Goal: Consume media (video, audio): Browse casually

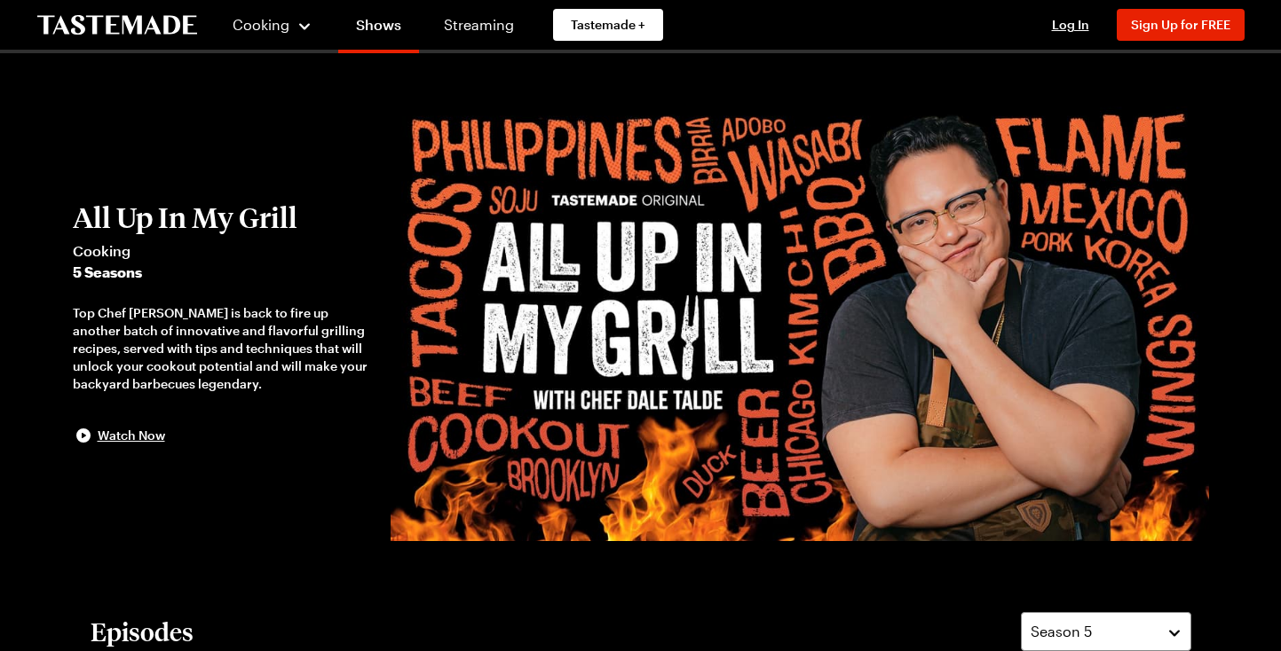
scroll to position [465, 0]
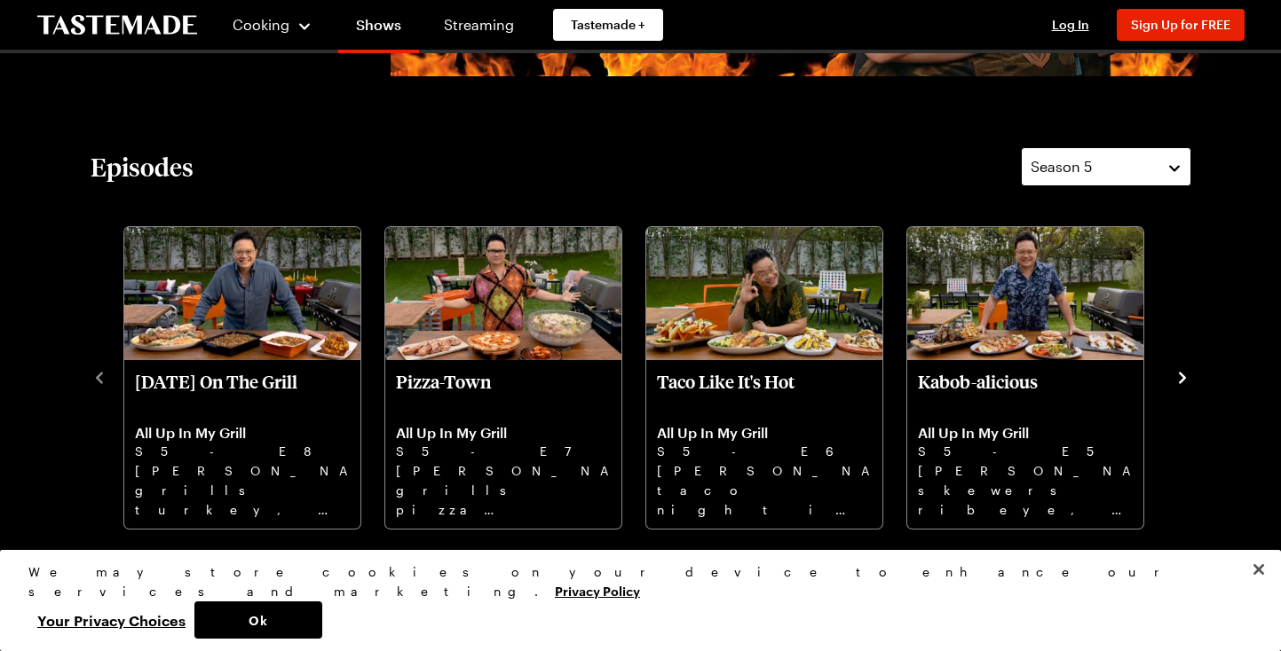
click at [1175, 170] on button "Season 5" at bounding box center [1106, 166] width 170 height 39
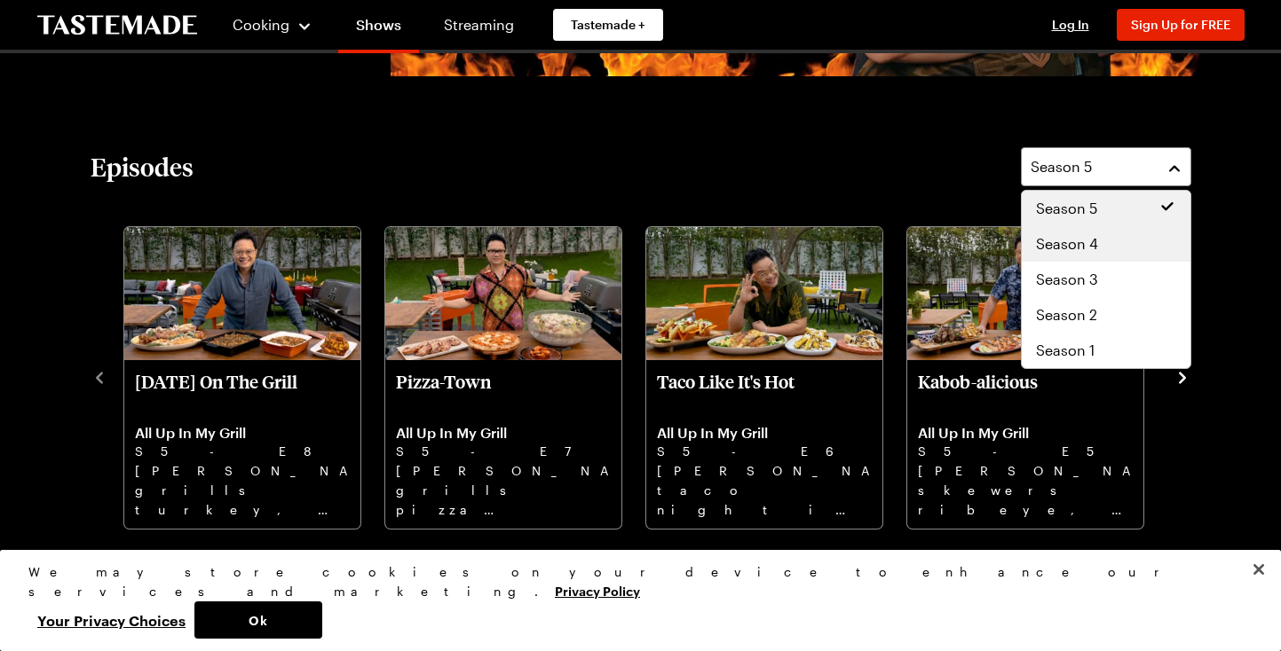
click at [1108, 242] on div "Season 4" at bounding box center [1106, 243] width 140 height 21
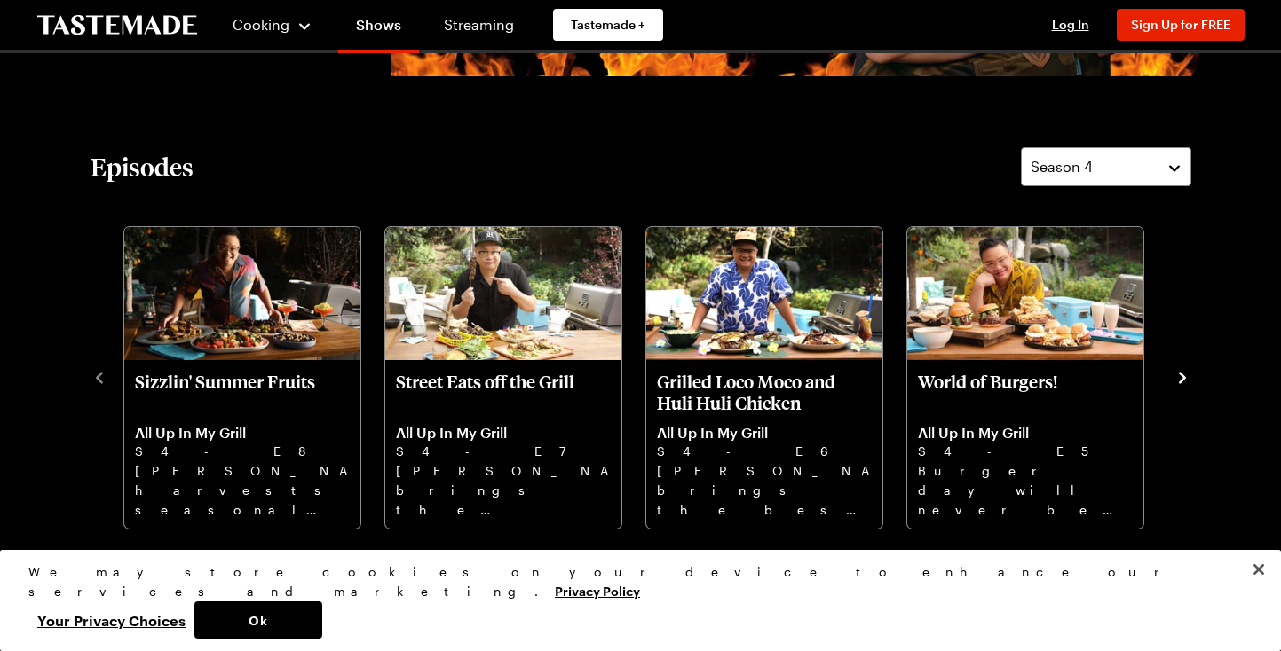
click at [1185, 379] on icon "navigate to next item" at bounding box center [1182, 378] width 18 height 18
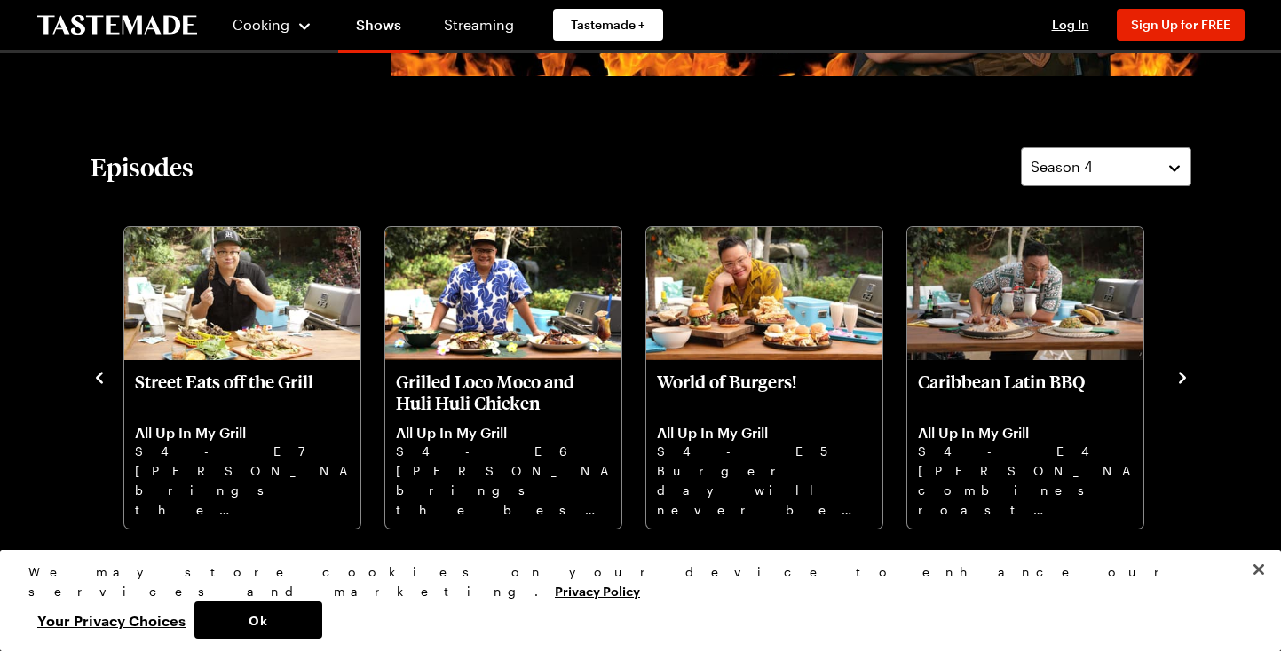
click at [1185, 379] on icon "navigate to next item" at bounding box center [1182, 378] width 18 height 18
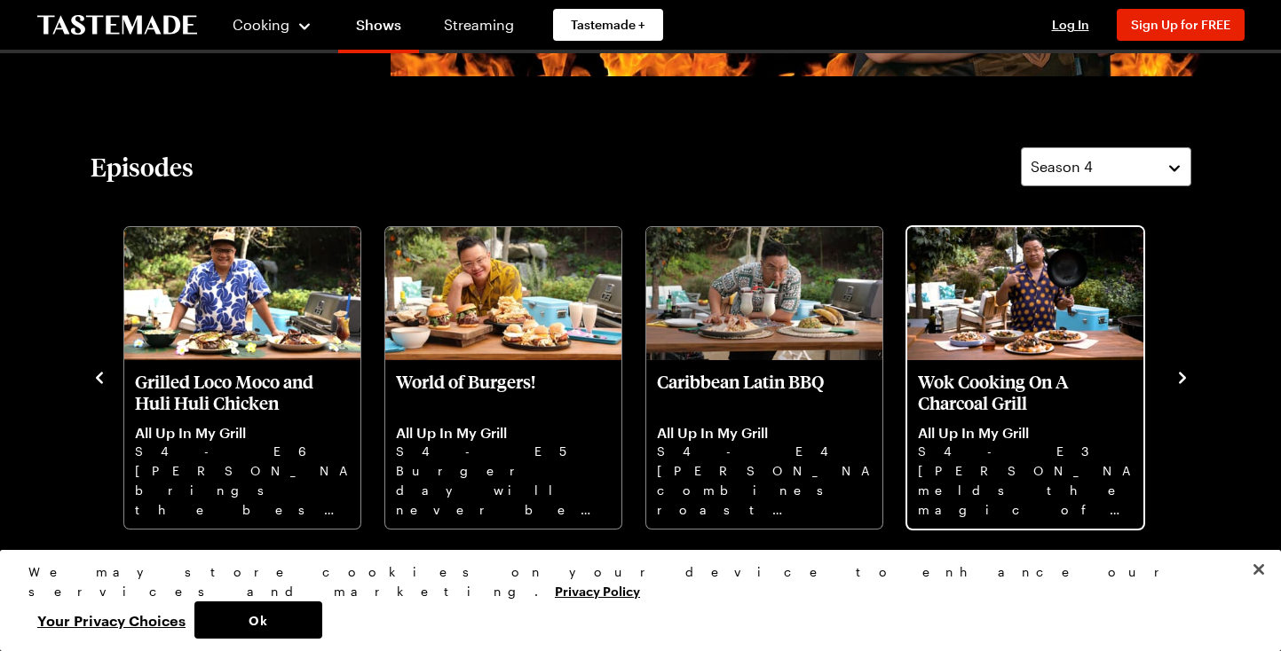
click at [970, 395] on p "Wok Cooking On A Charcoal Grill" at bounding box center [1025, 392] width 215 height 43
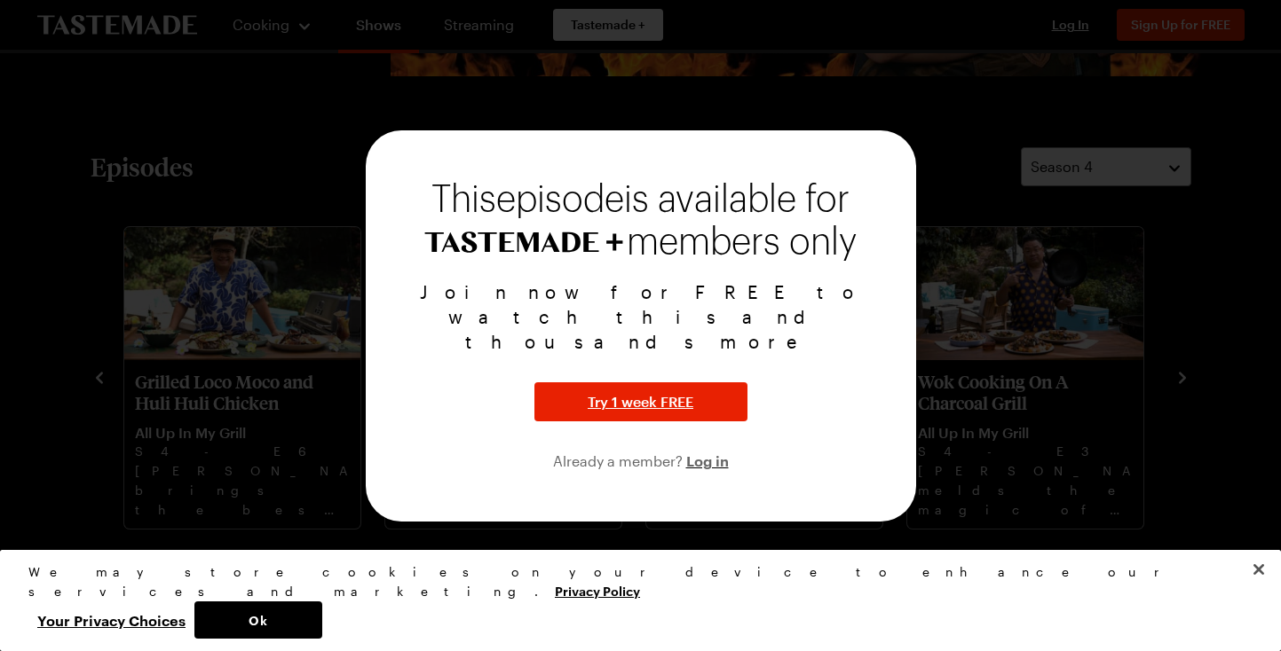
click at [833, 398] on div "Join now for FREE to watch this and thousands more Try 1 week FREE Already a me…" at bounding box center [641, 376] width 508 height 193
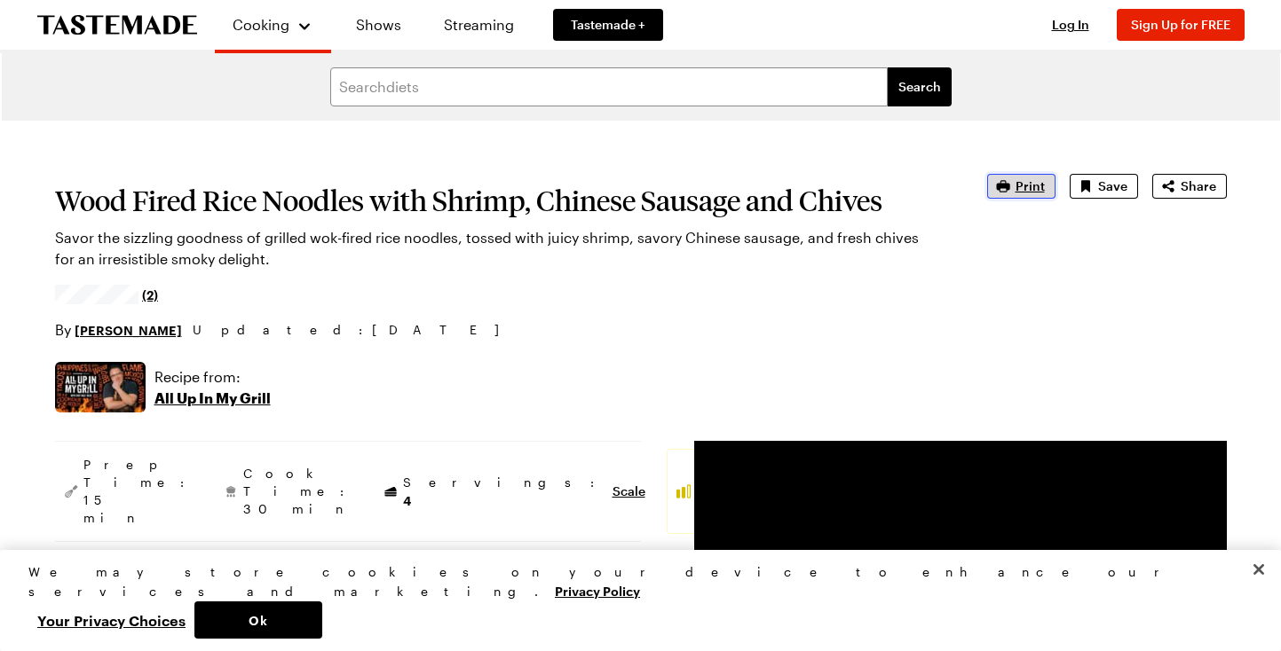
click at [1025, 191] on span "Print" at bounding box center [1029, 186] width 29 height 18
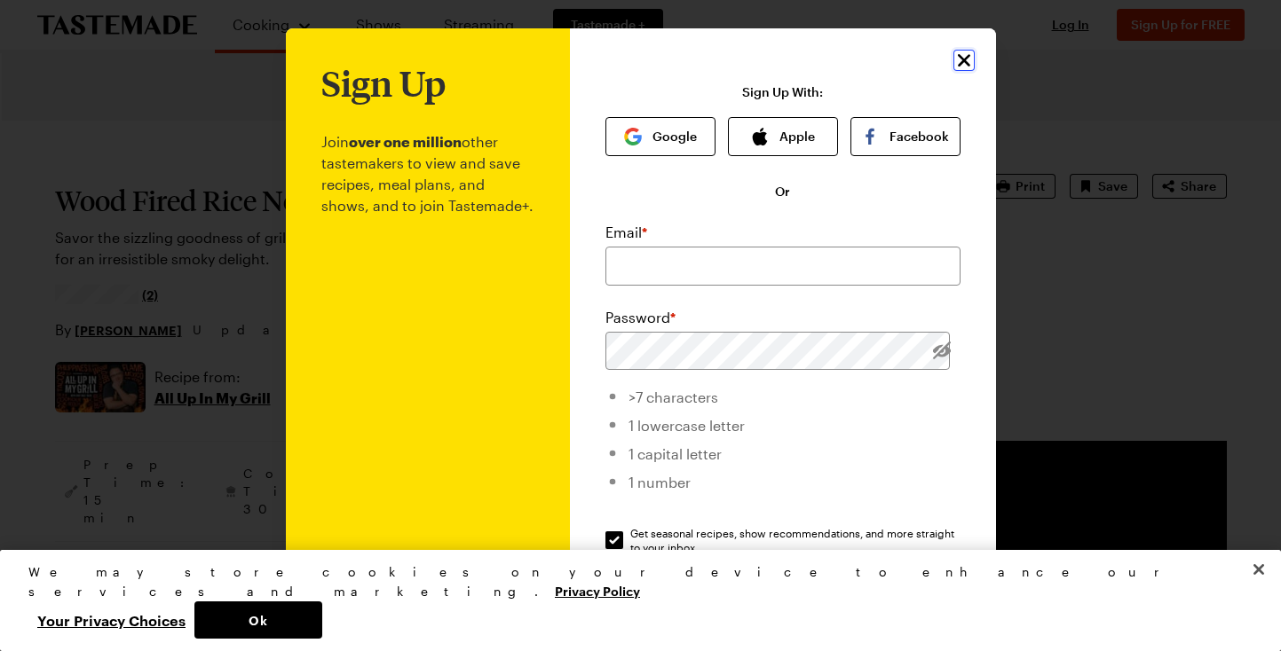
click at [957, 56] on icon "Close" at bounding box center [963, 60] width 21 height 21
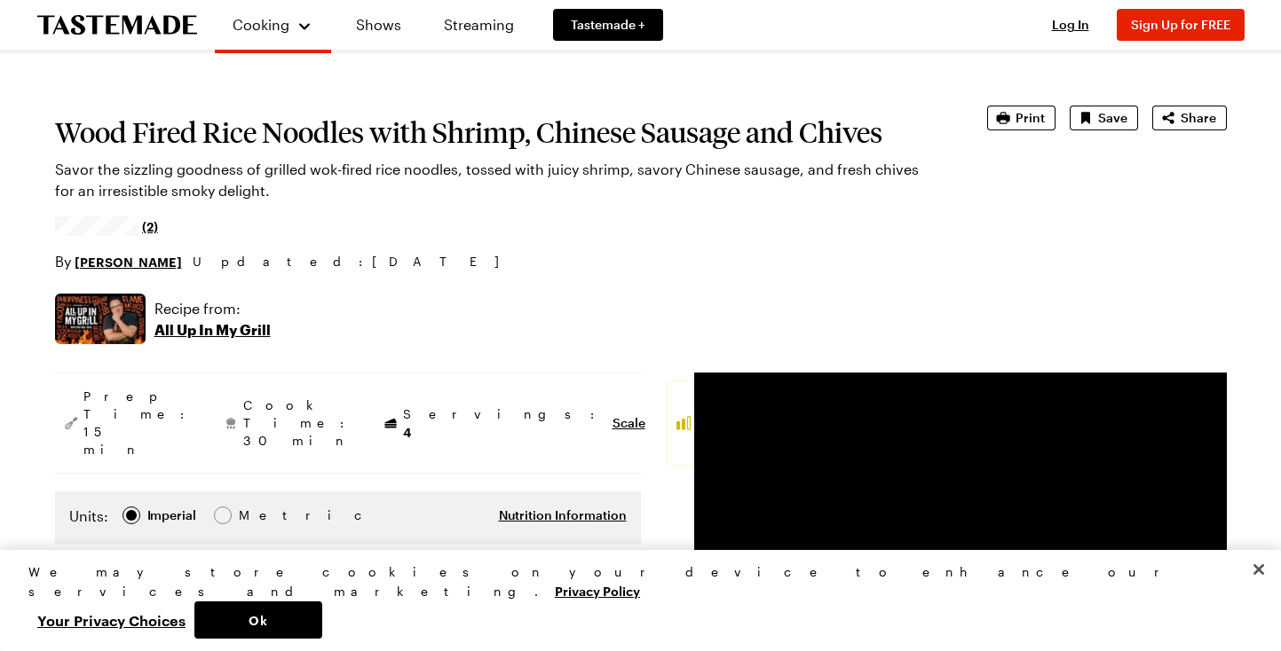
scroll to position [1, 0]
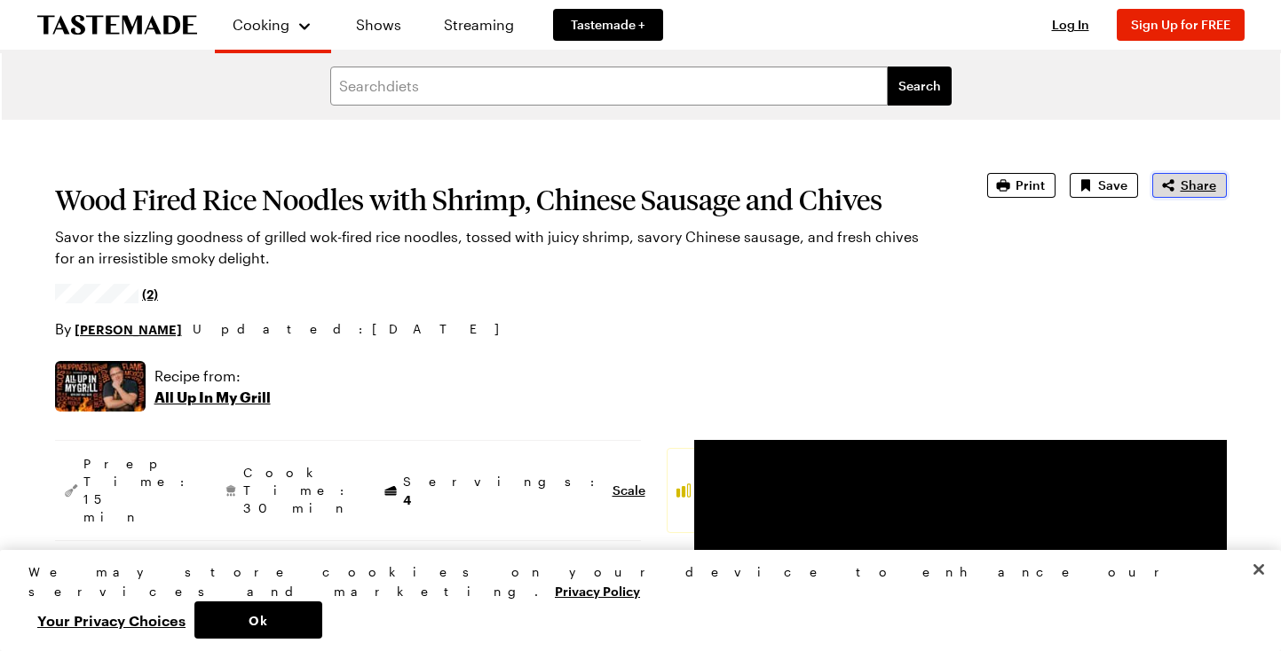
click at [1199, 193] on span "Share" at bounding box center [1197, 186] width 35 height 18
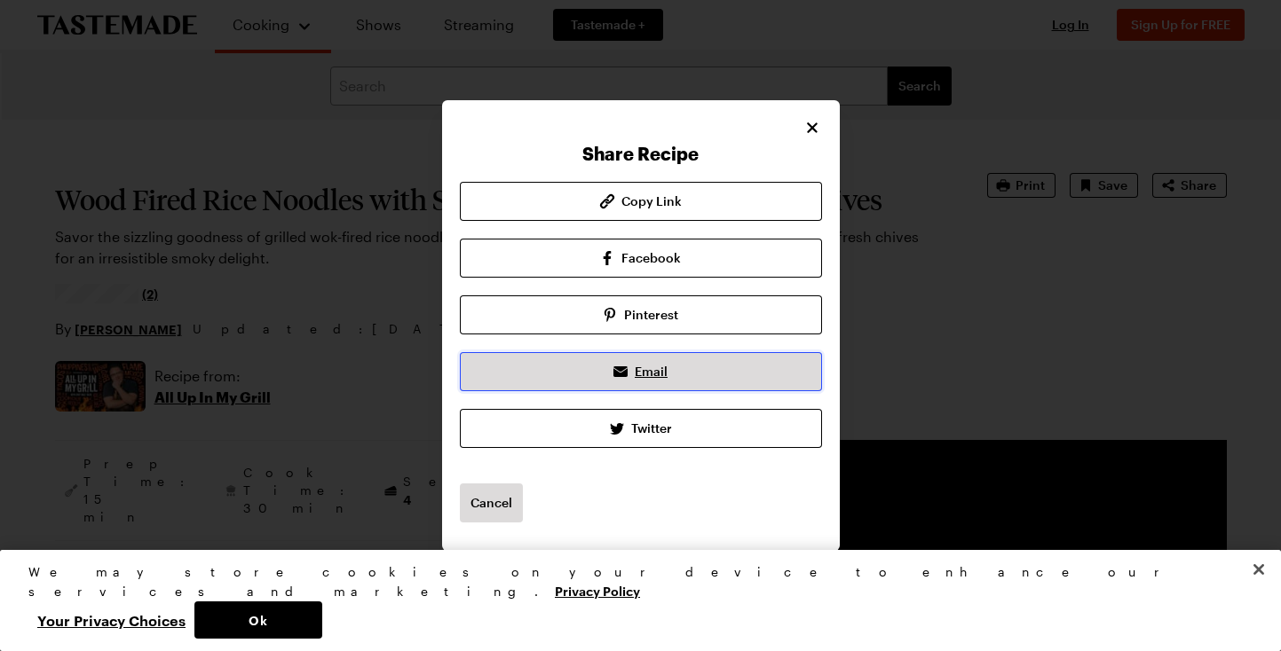
click at [642, 374] on span "Email" at bounding box center [651, 372] width 33 height 18
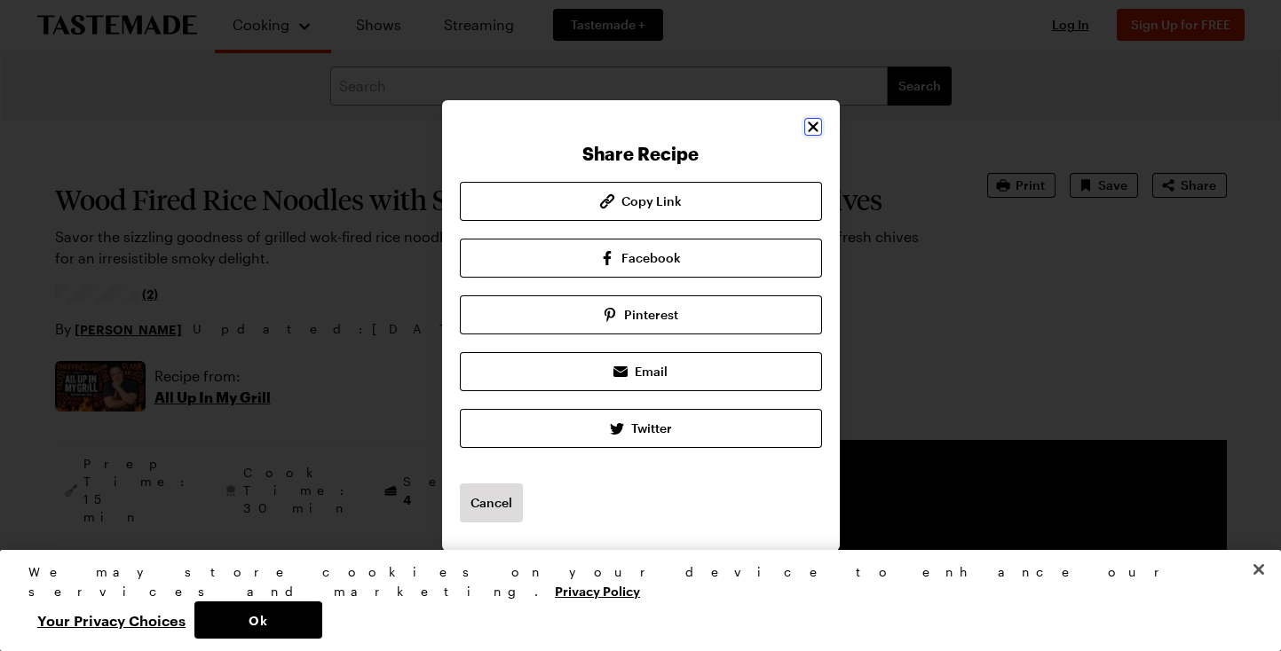
click at [810, 125] on icon "Close" at bounding box center [813, 127] width 11 height 11
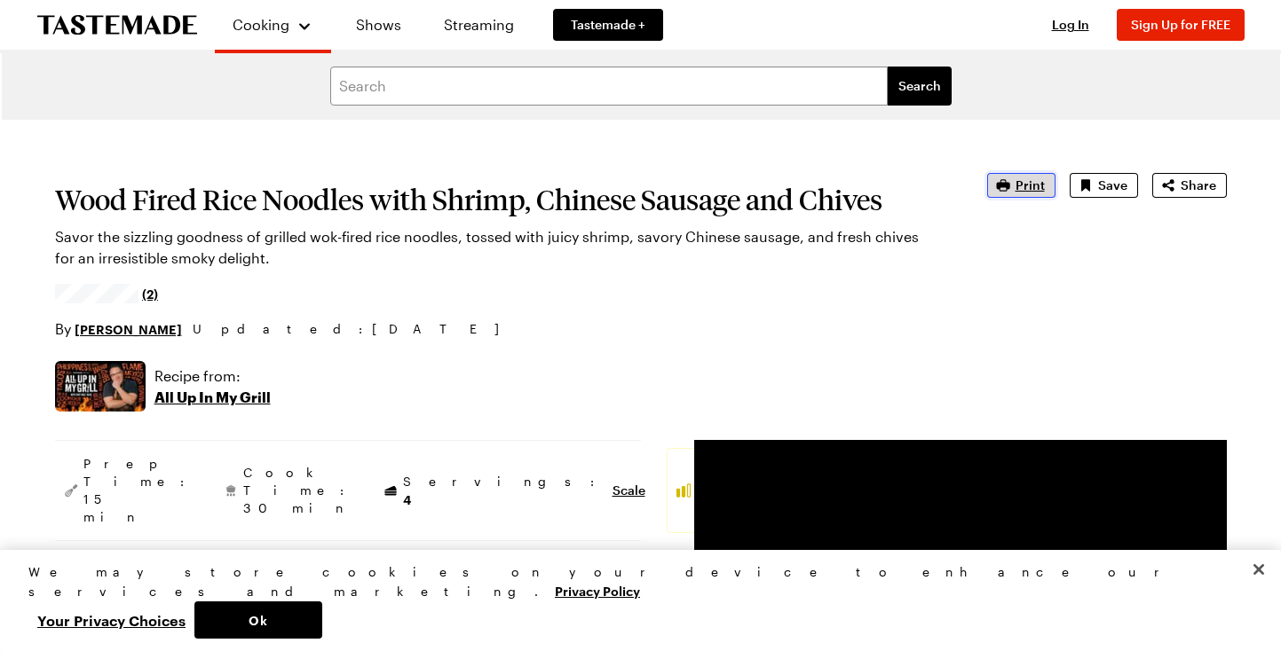
click at [1019, 187] on span "Print" at bounding box center [1029, 186] width 29 height 18
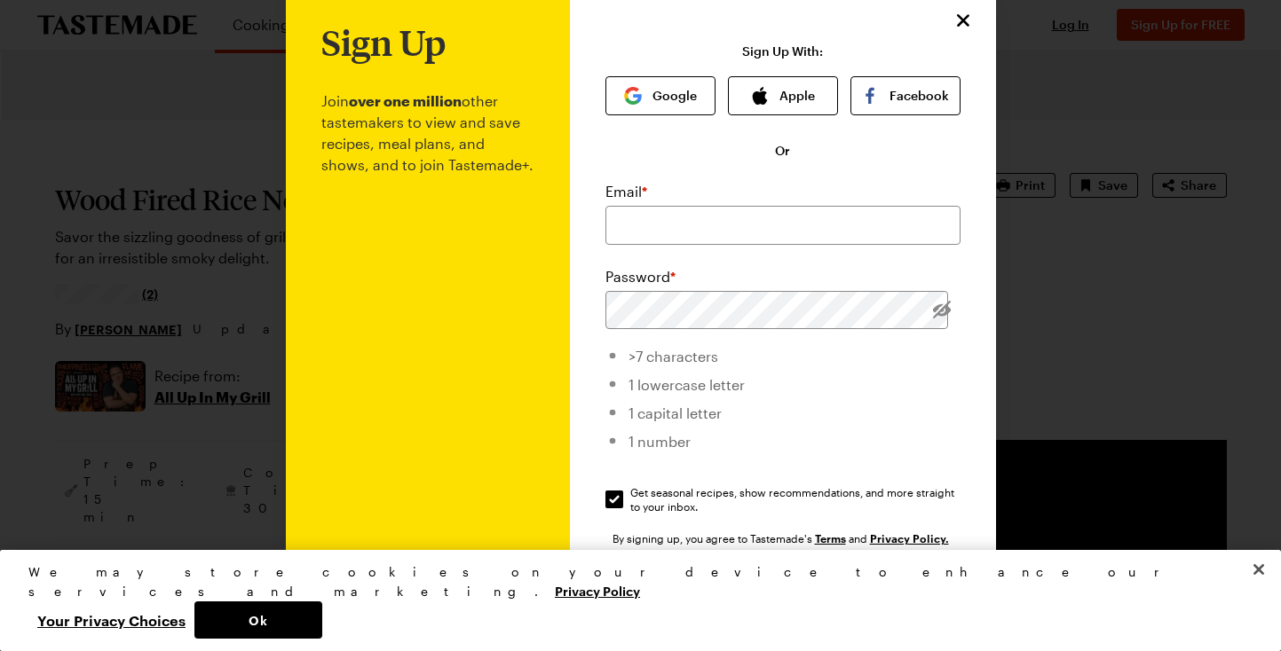
scroll to position [31, 0]
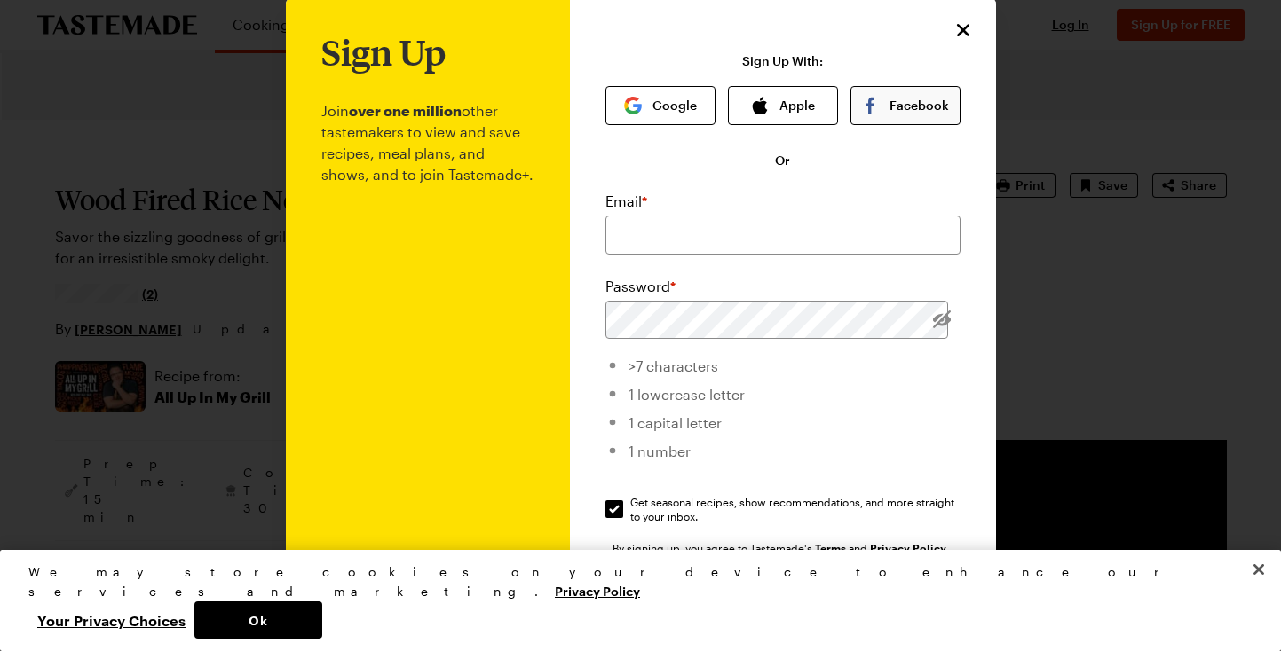
click at [890, 102] on button "Facebook" at bounding box center [905, 105] width 110 height 39
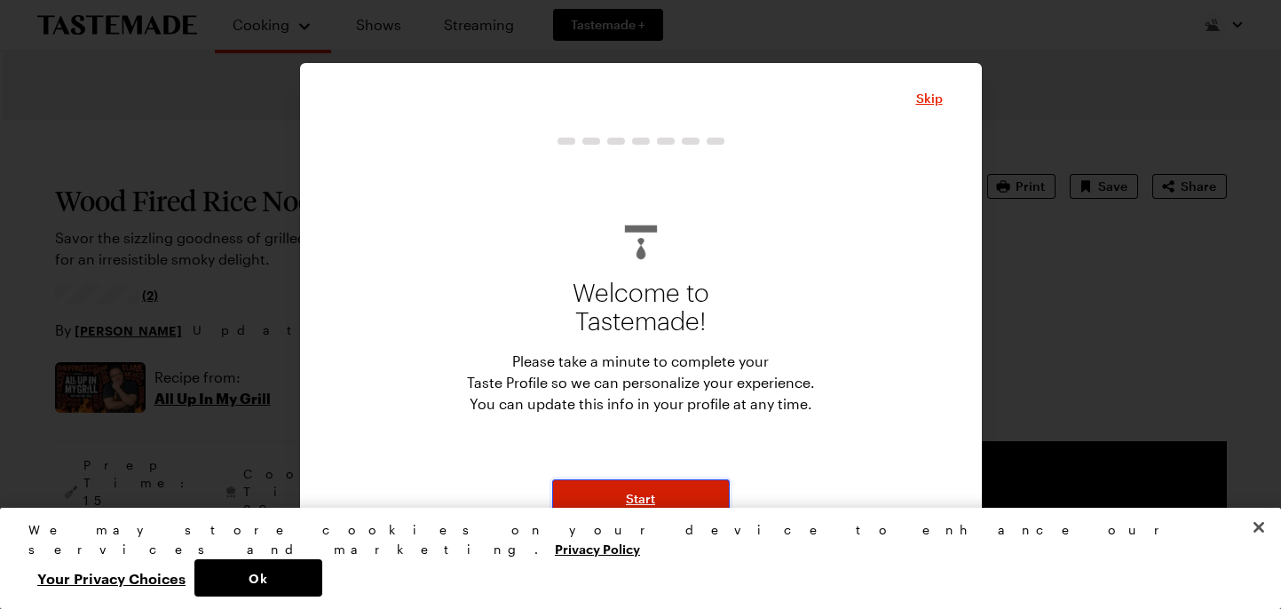
click at [627, 498] on span "Start" at bounding box center [640, 499] width 29 height 18
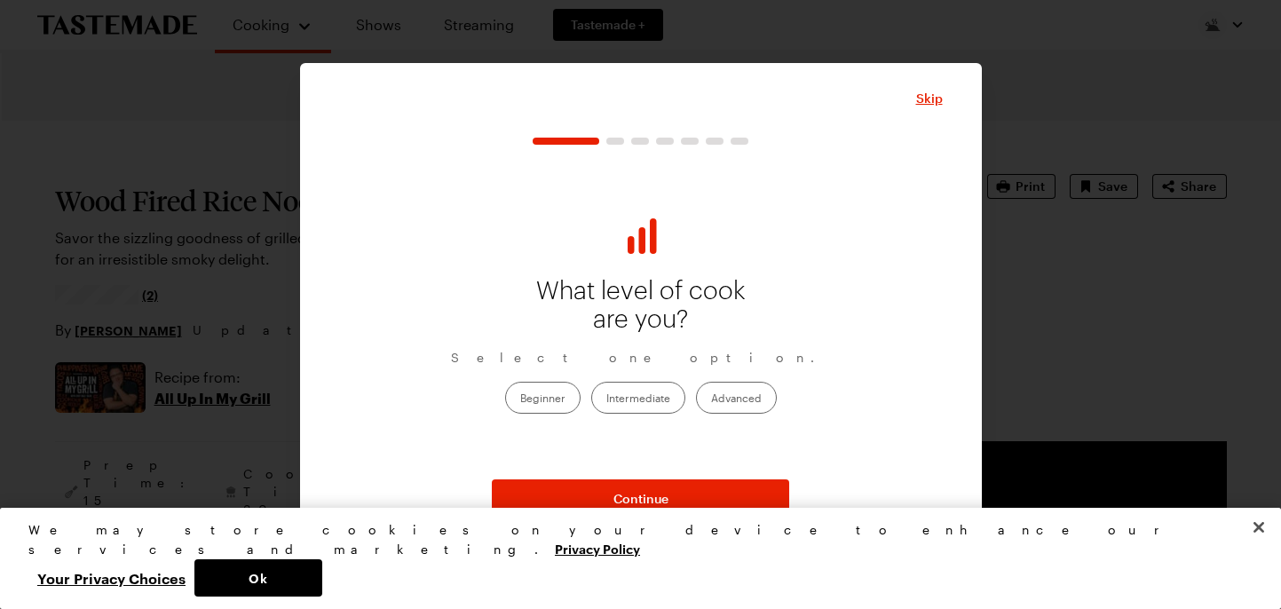
click at [627, 397] on label "Intermediate" at bounding box center [638, 398] width 94 height 32
click at [606, 399] on input "Intermediate" at bounding box center [606, 399] width 0 height 0
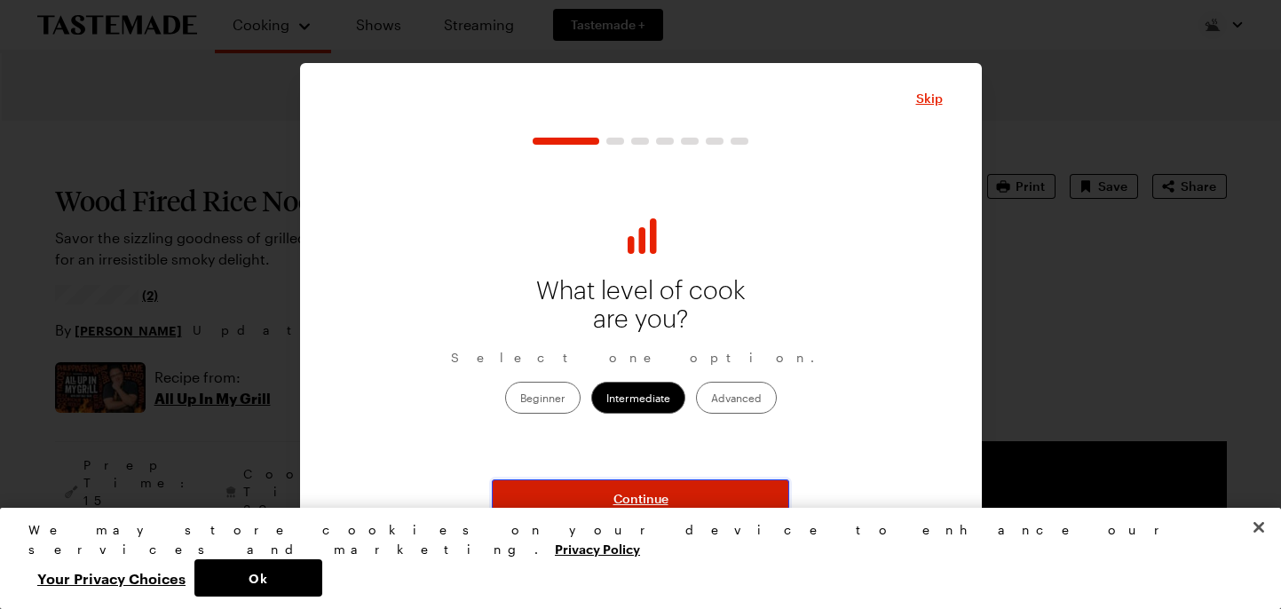
click at [639, 495] on span "Continue" at bounding box center [640, 499] width 55 height 18
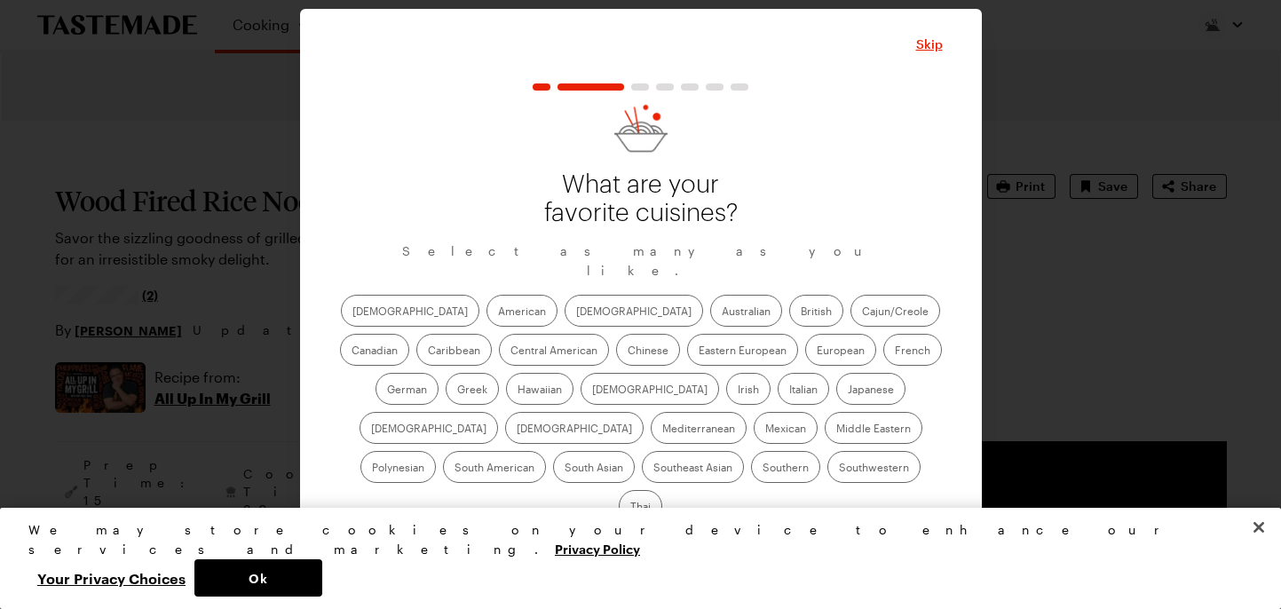
click at [922, 55] on div "Skip" at bounding box center [640, 44] width 603 height 21
click at [922, 53] on span "Skip" at bounding box center [929, 44] width 27 height 18
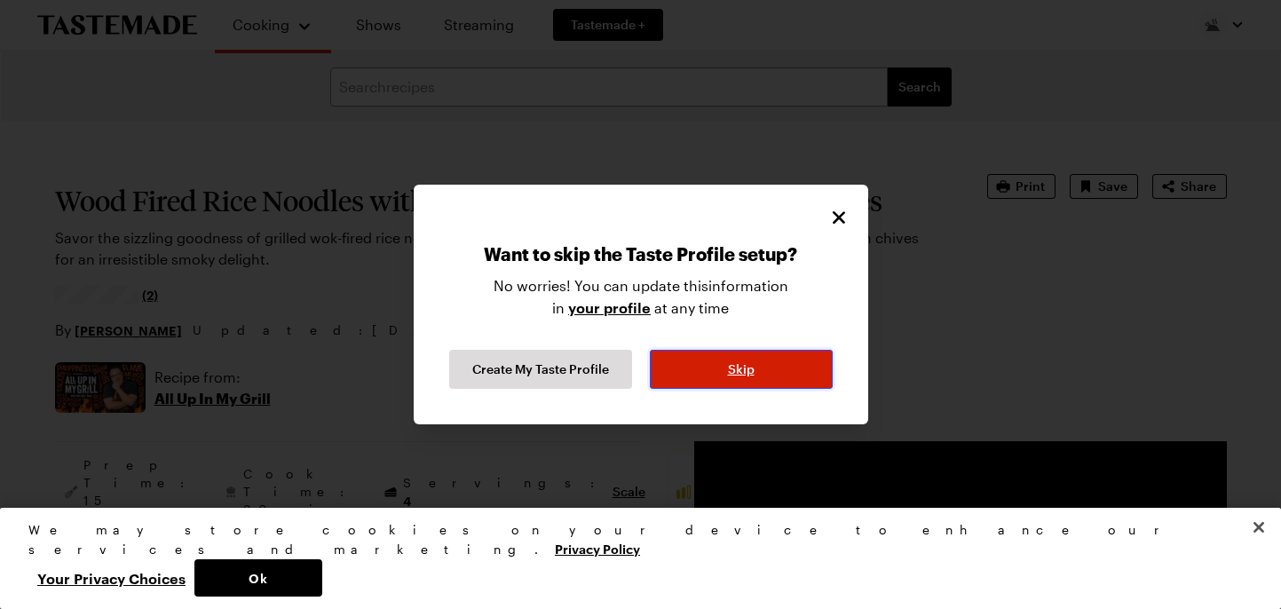
click at [727, 367] on button "Skip" at bounding box center [741, 369] width 183 height 39
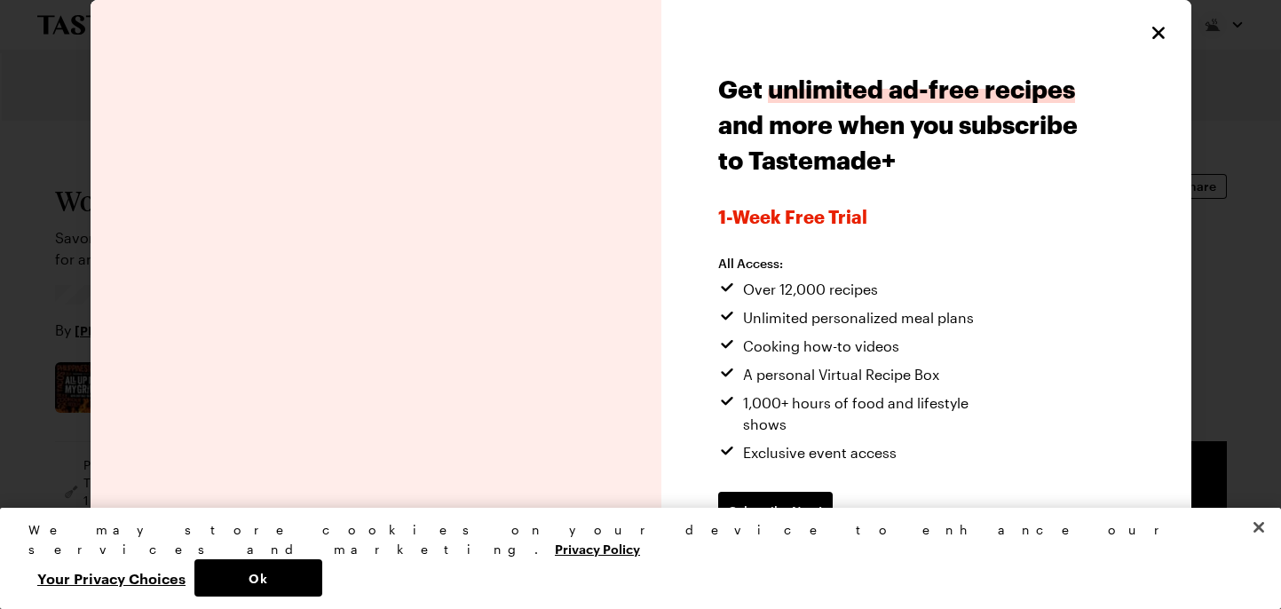
scroll to position [18, 0]
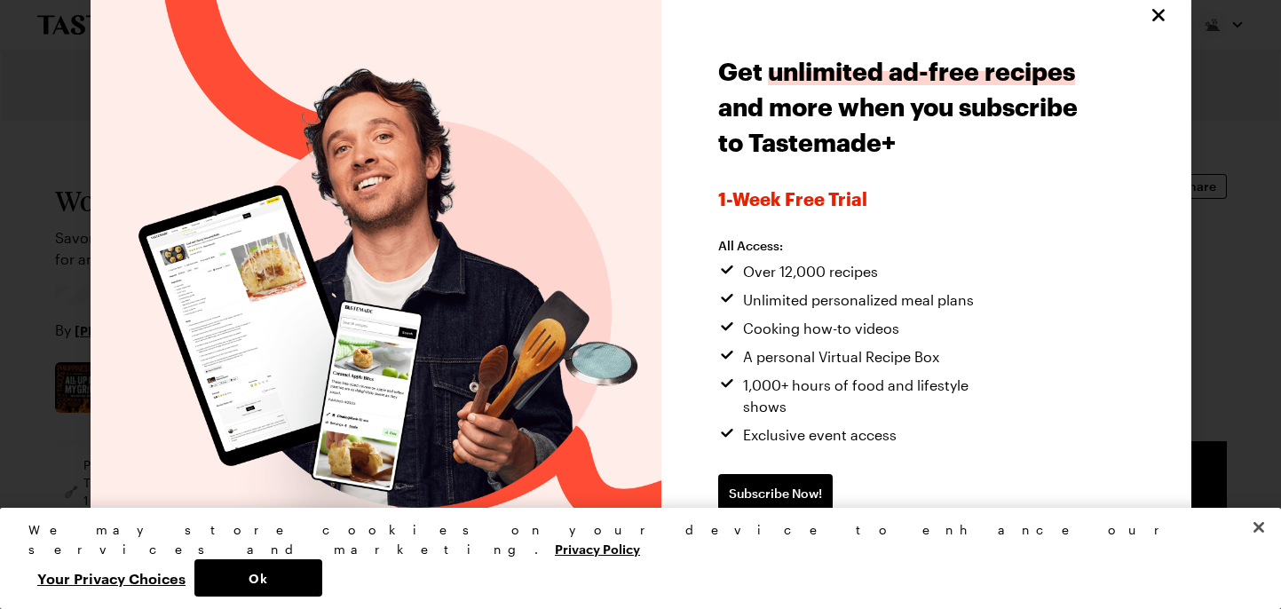
click at [834, 541] on span "Continue without subscribing" at bounding box center [808, 550] width 181 height 18
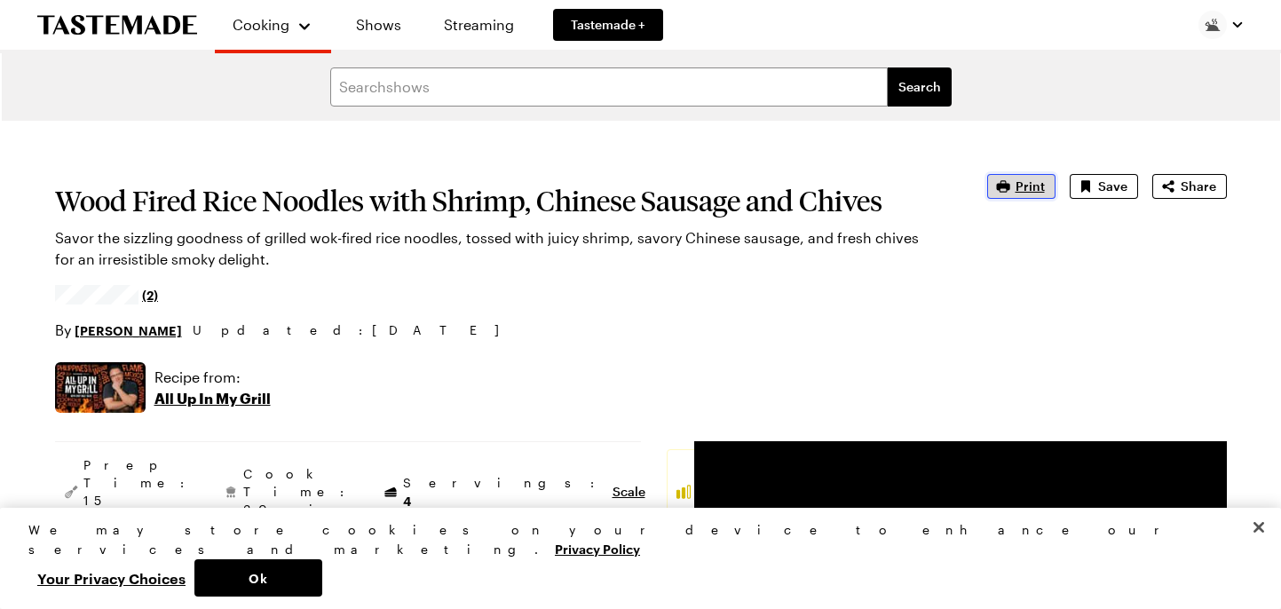
click at [1012, 183] on icon "button" at bounding box center [1003, 186] width 18 height 18
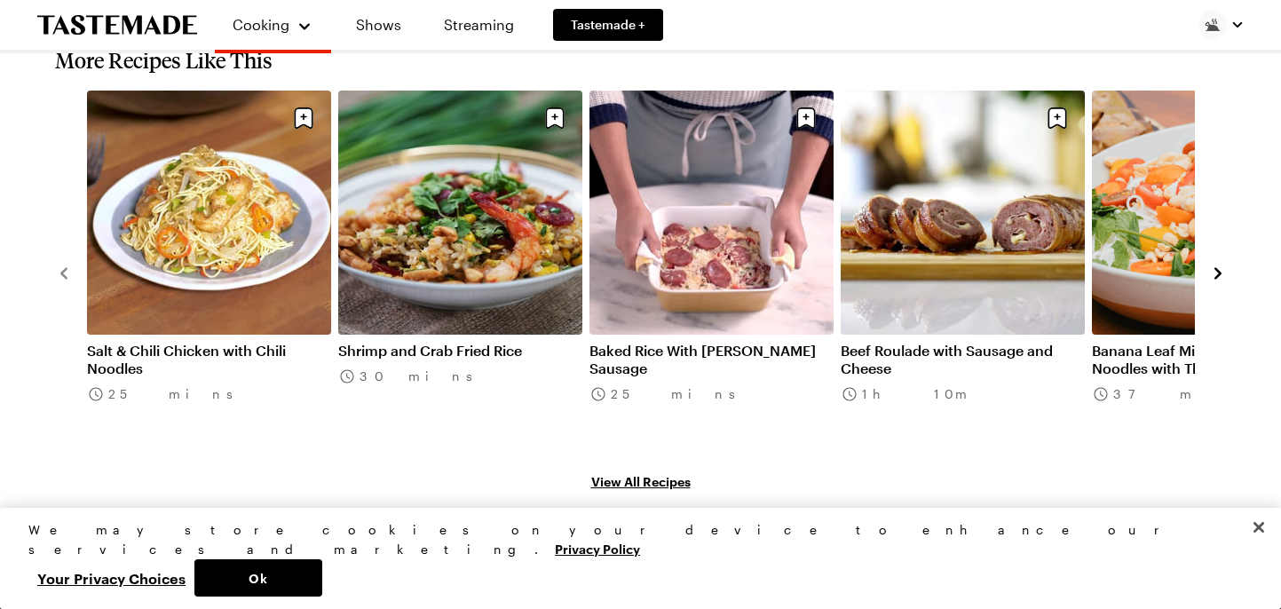
scroll to position [2920, 0]
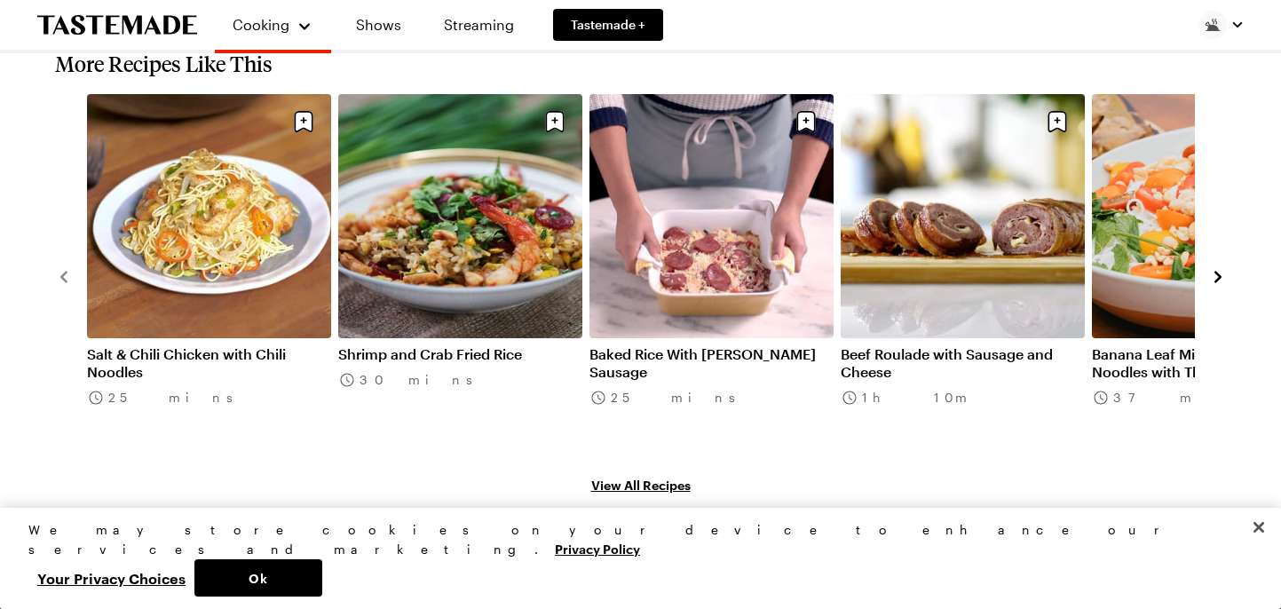
click at [1220, 268] on icon "navigate to next item" at bounding box center [1218, 277] width 18 height 18
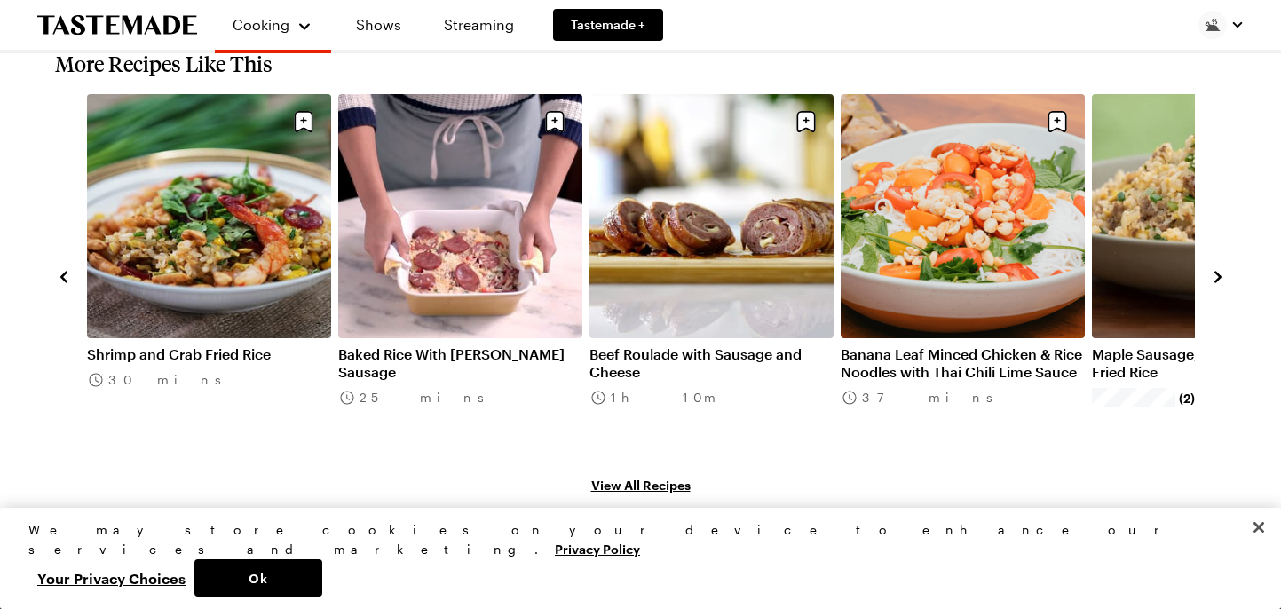
click at [1220, 268] on icon "navigate to next item" at bounding box center [1218, 277] width 18 height 18
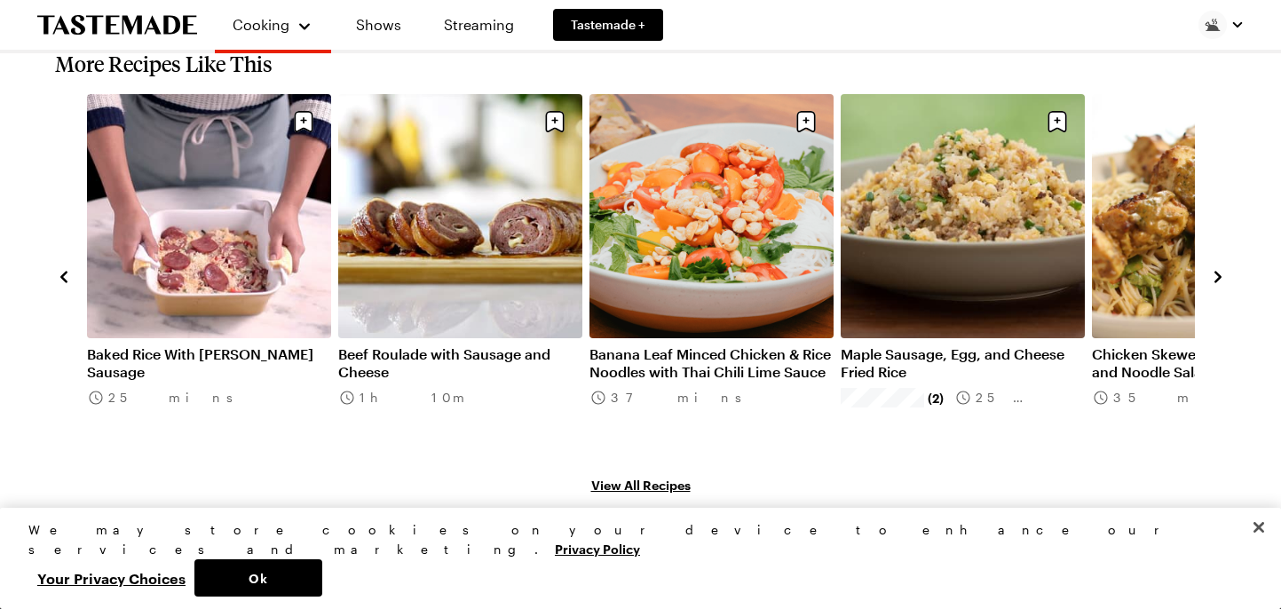
click at [1220, 268] on icon "navigate to next item" at bounding box center [1218, 277] width 18 height 18
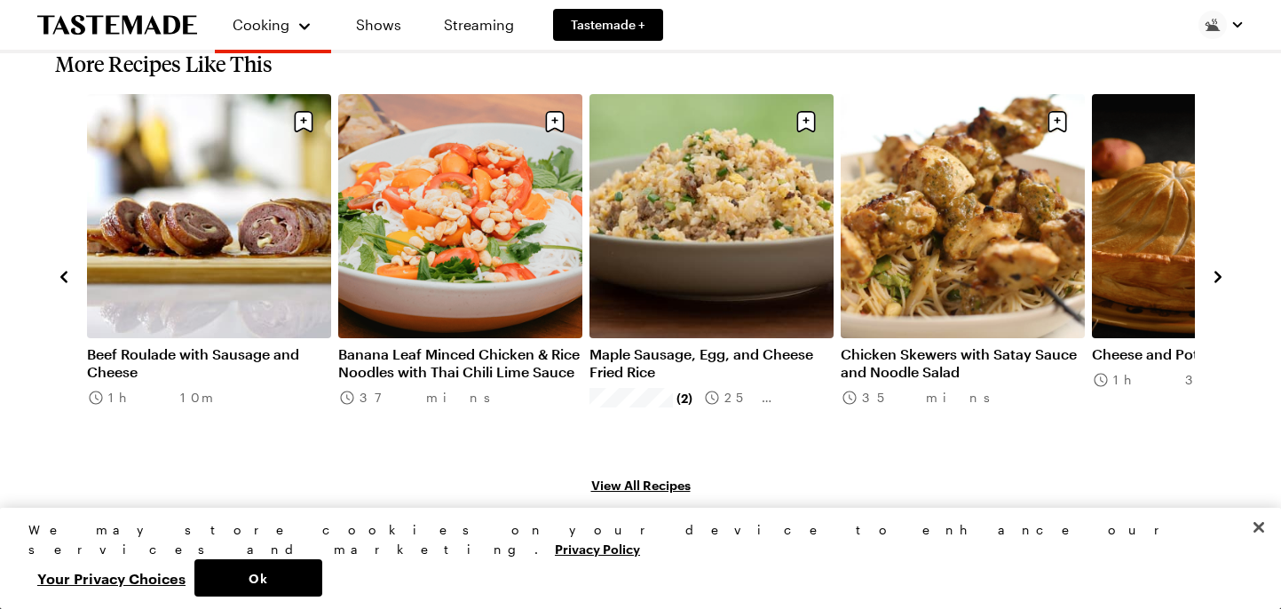
click at [1220, 268] on icon "navigate to next item" at bounding box center [1218, 277] width 18 height 18
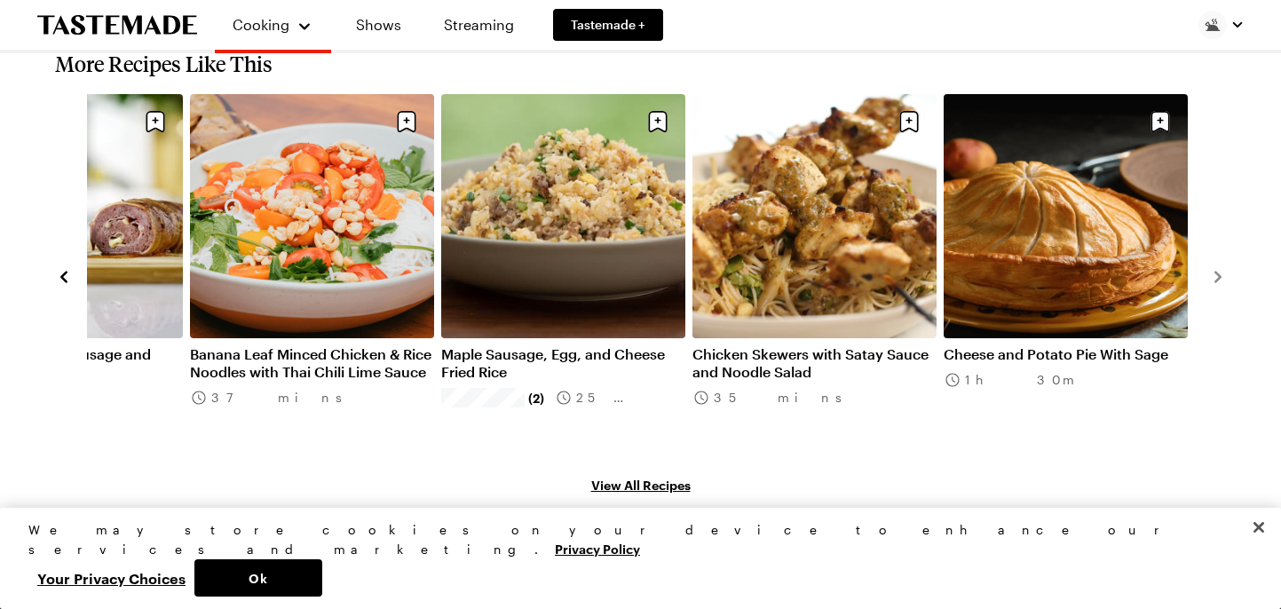
type textarea "x"
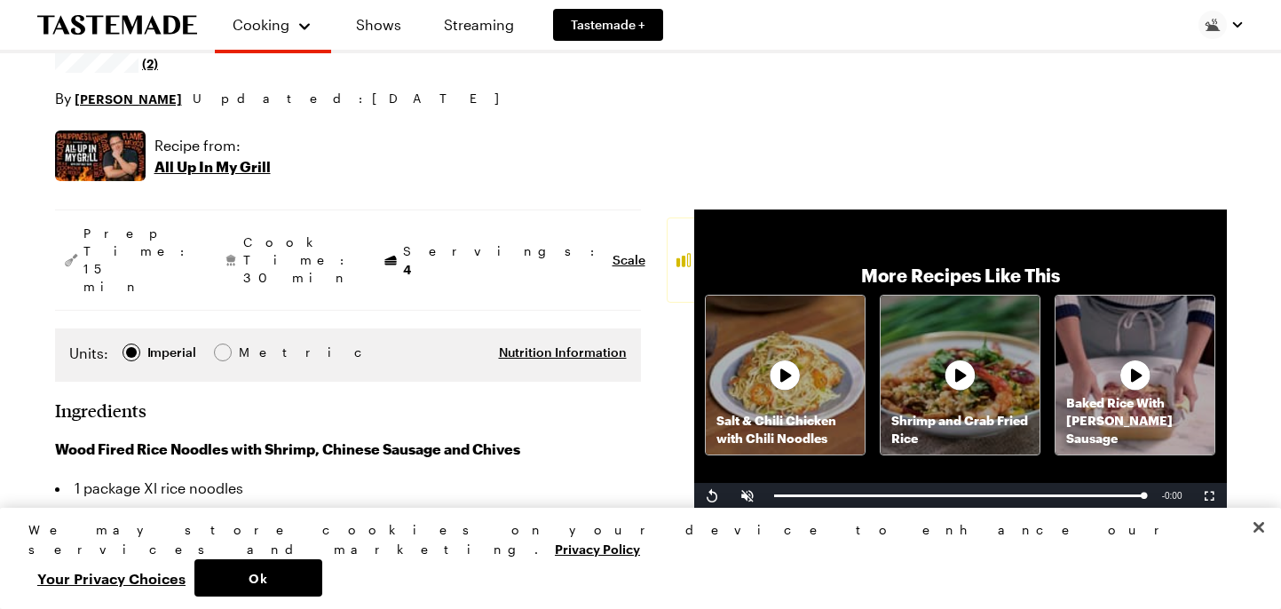
scroll to position [0, 0]
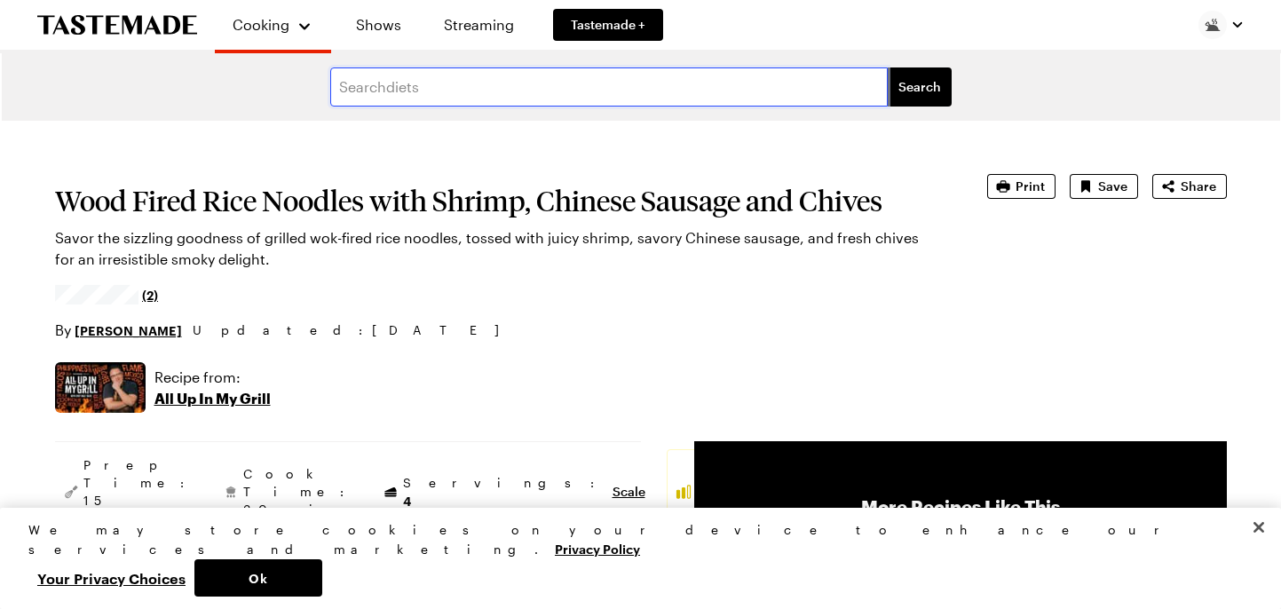
click at [564, 89] on input "text" at bounding box center [608, 86] width 557 height 39
type input "ribeye wok"
click at [887, 67] on button "Search" at bounding box center [919, 86] width 64 height 39
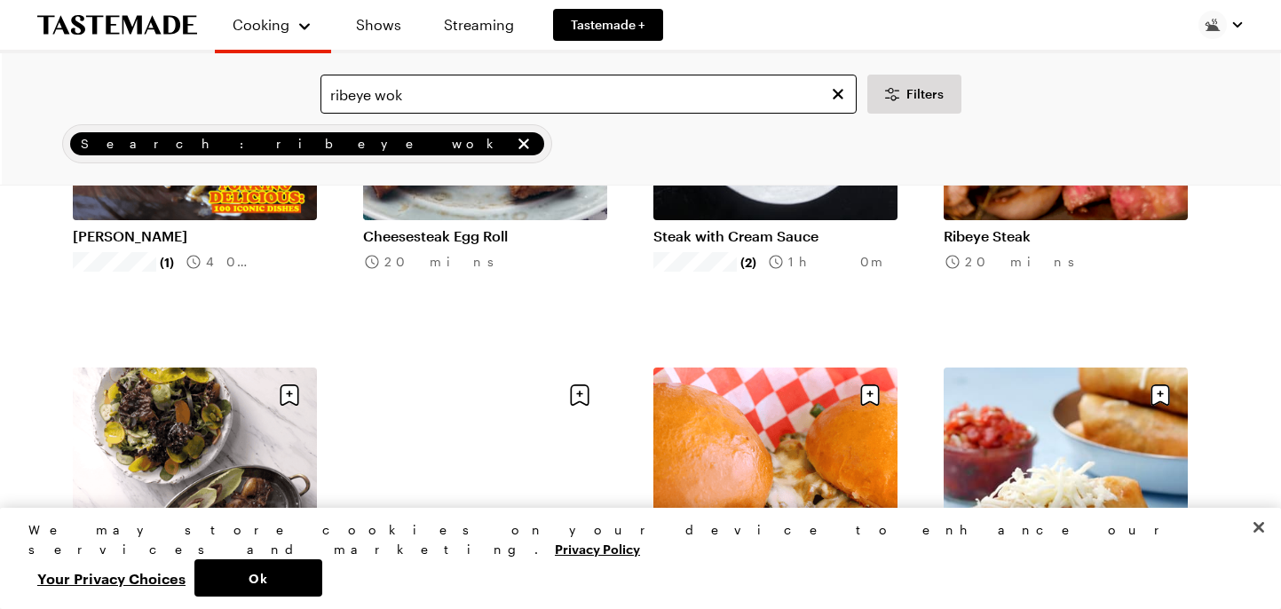
scroll to position [1642, 0]
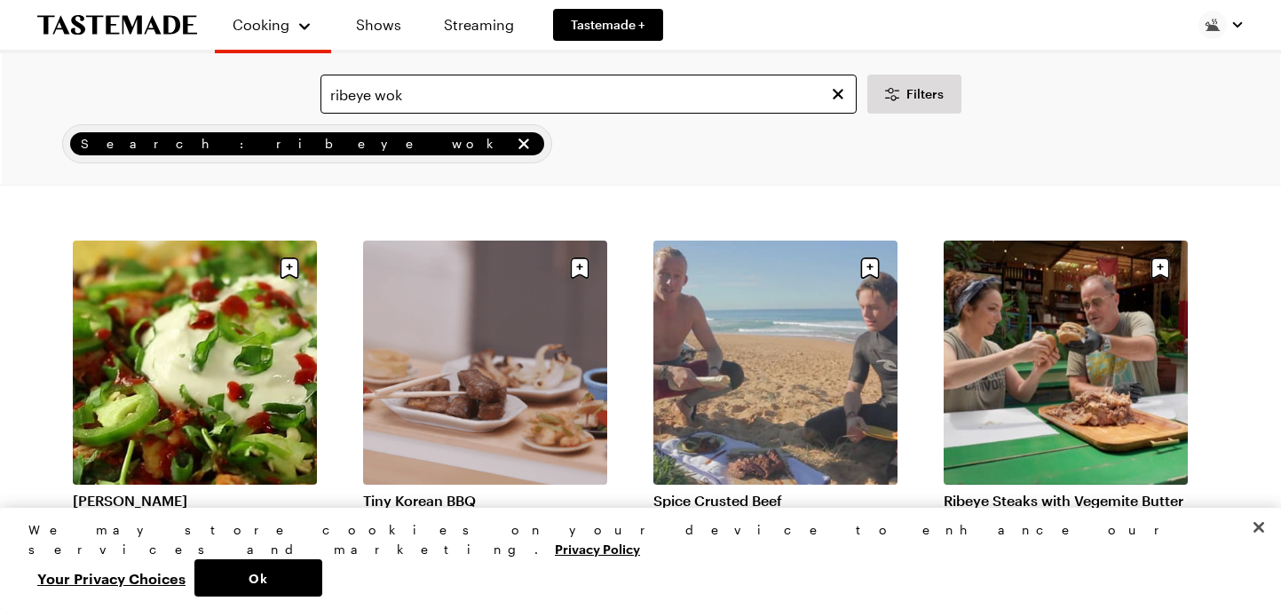
scroll to position [4379, 0]
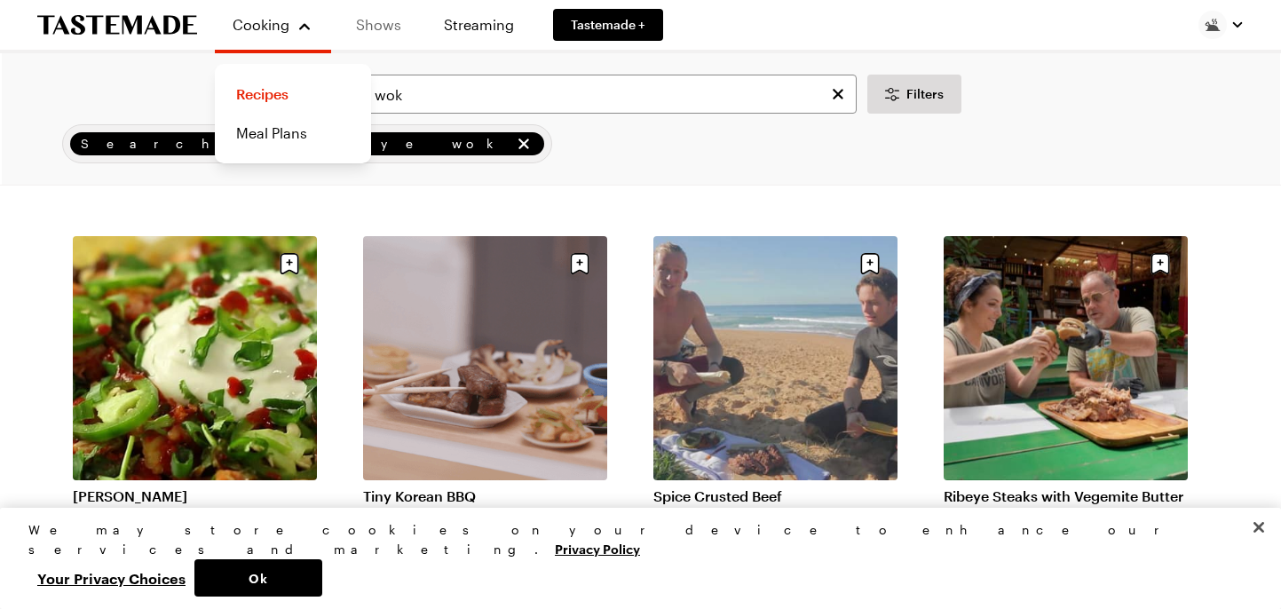
click at [398, 15] on link "Shows" at bounding box center [378, 25] width 81 height 50
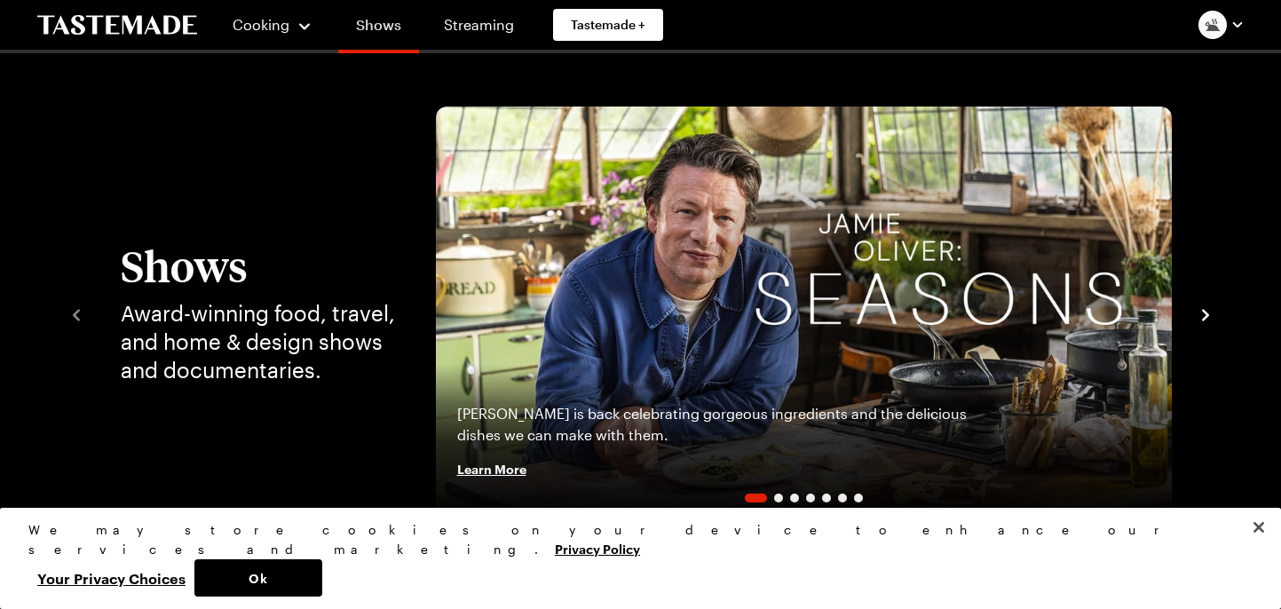
click at [396, 28] on link "Shows" at bounding box center [378, 29] width 81 height 50
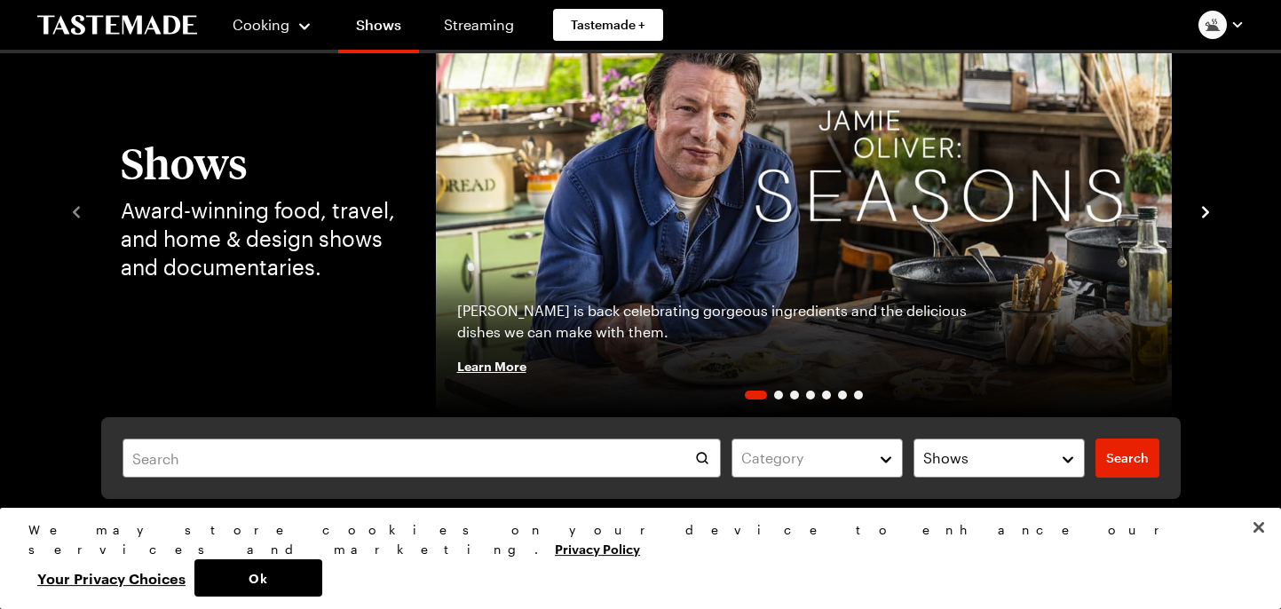
scroll to position [291, 0]
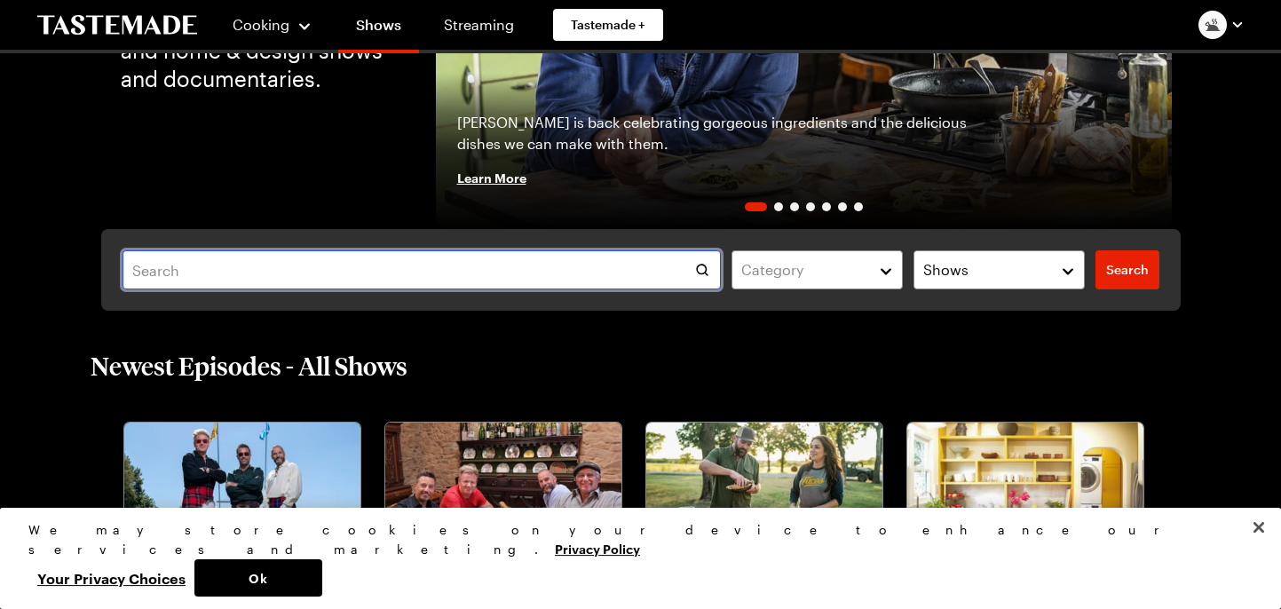
click at [347, 271] on input "text" at bounding box center [421, 269] width 599 height 39
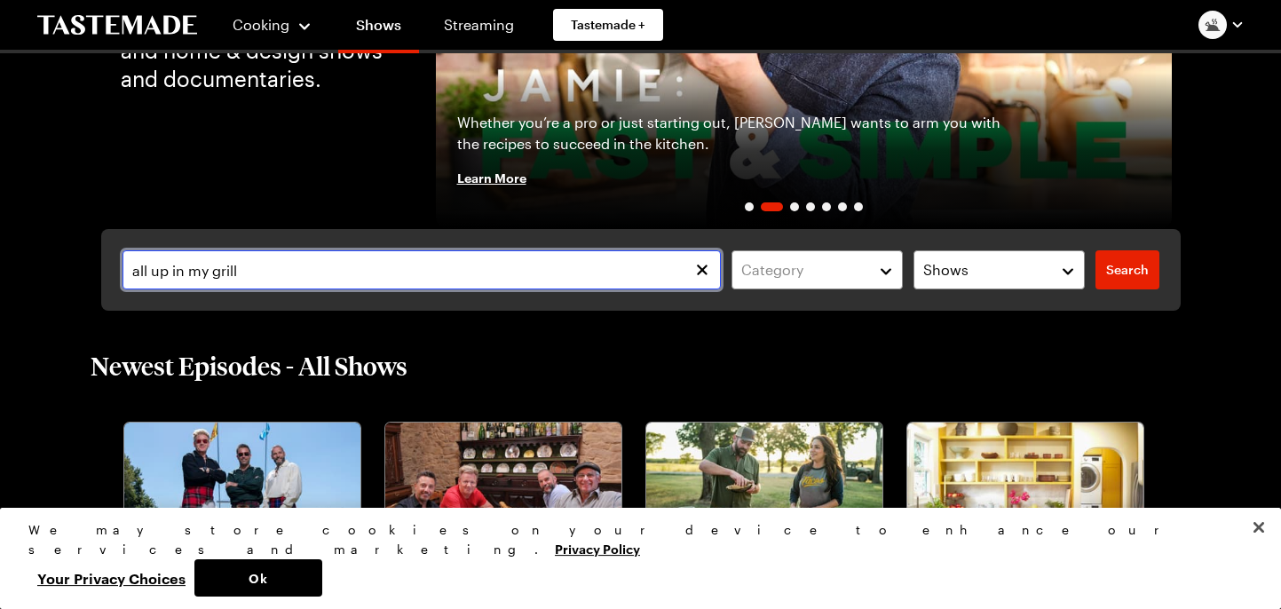
type input "all up in my grill"
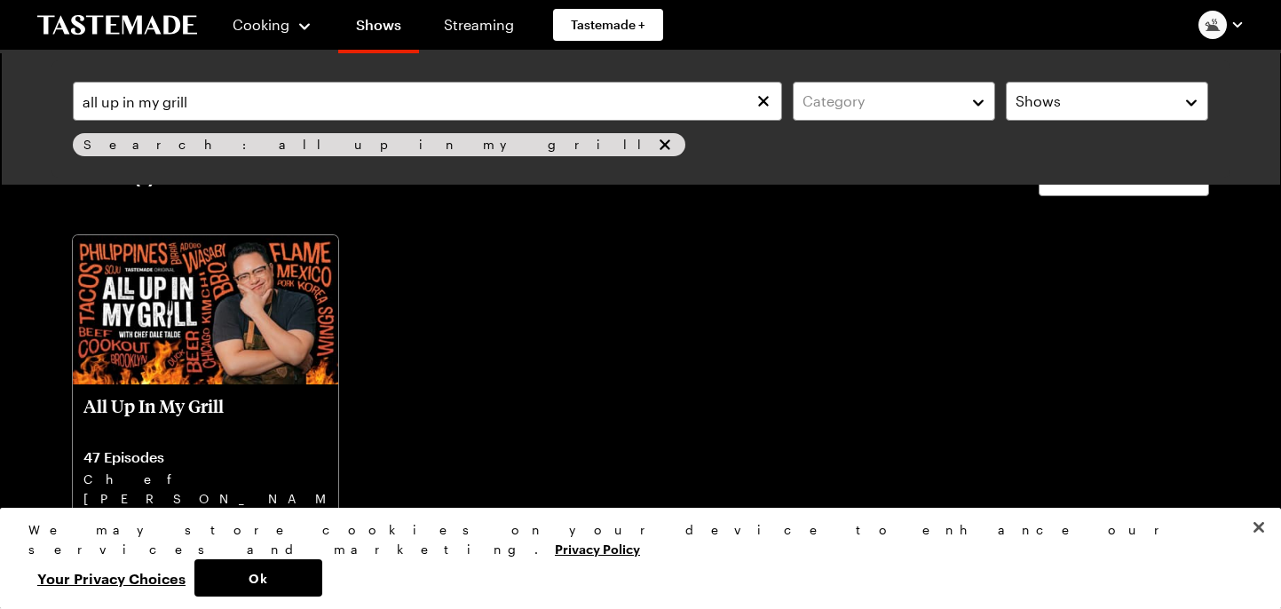
scroll to position [89, 0]
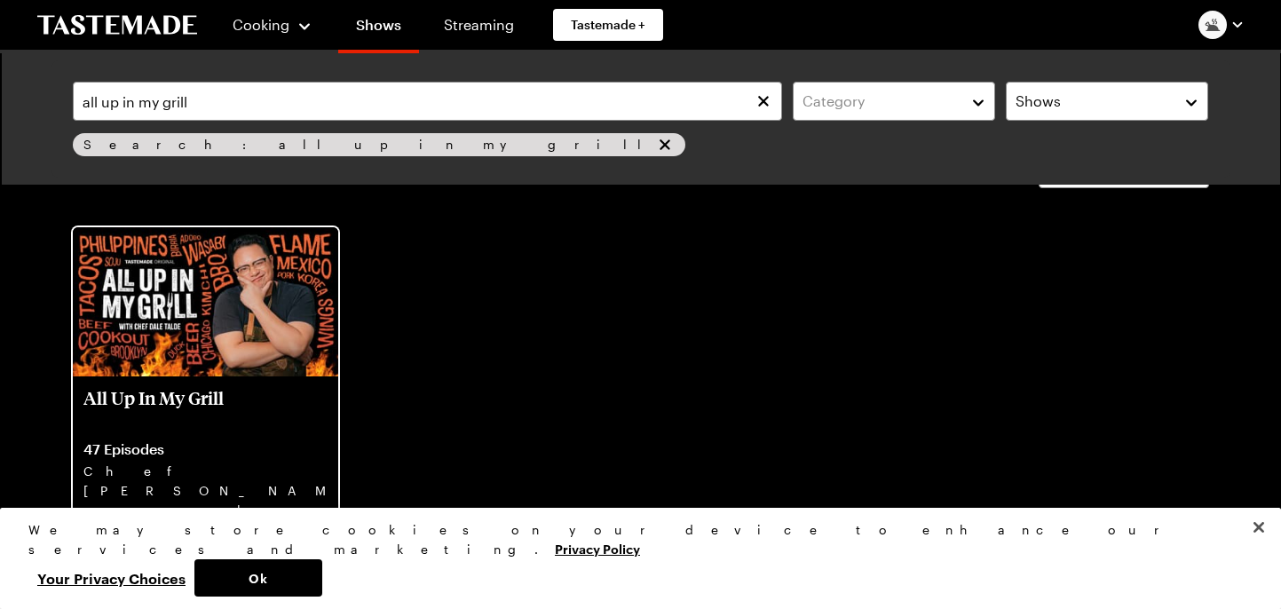
click at [155, 320] on img at bounding box center [205, 301] width 265 height 149
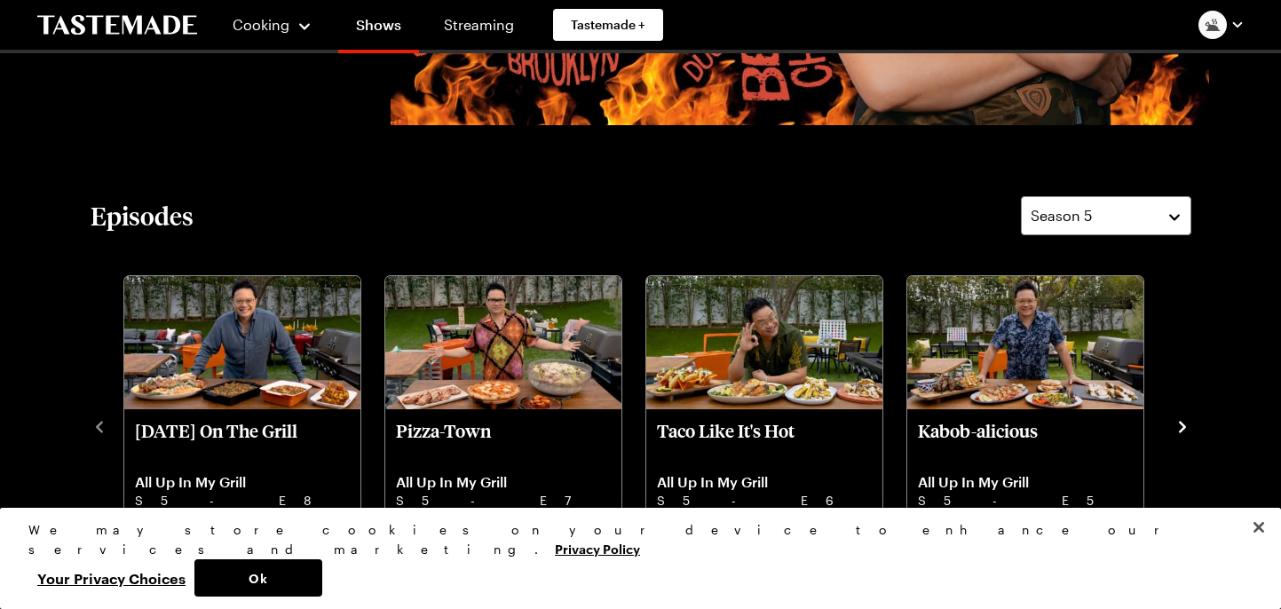
scroll to position [419, 0]
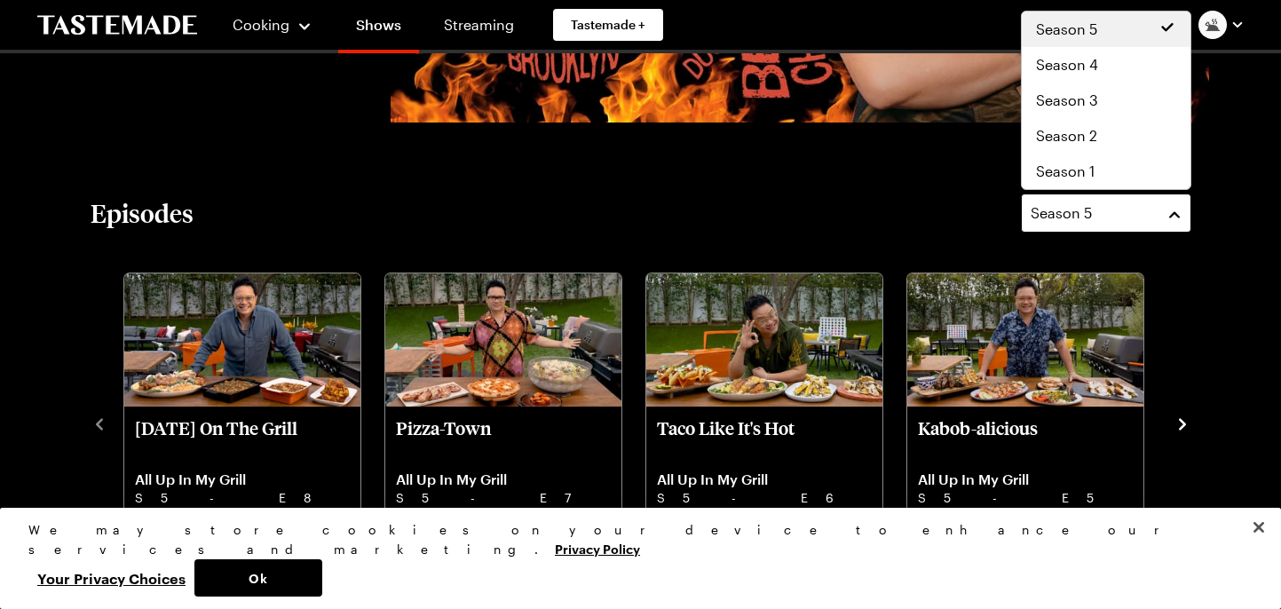
click at [1175, 222] on button "Season 5" at bounding box center [1106, 212] width 170 height 39
click at [1100, 71] on div "Season 4" at bounding box center [1106, 64] width 140 height 21
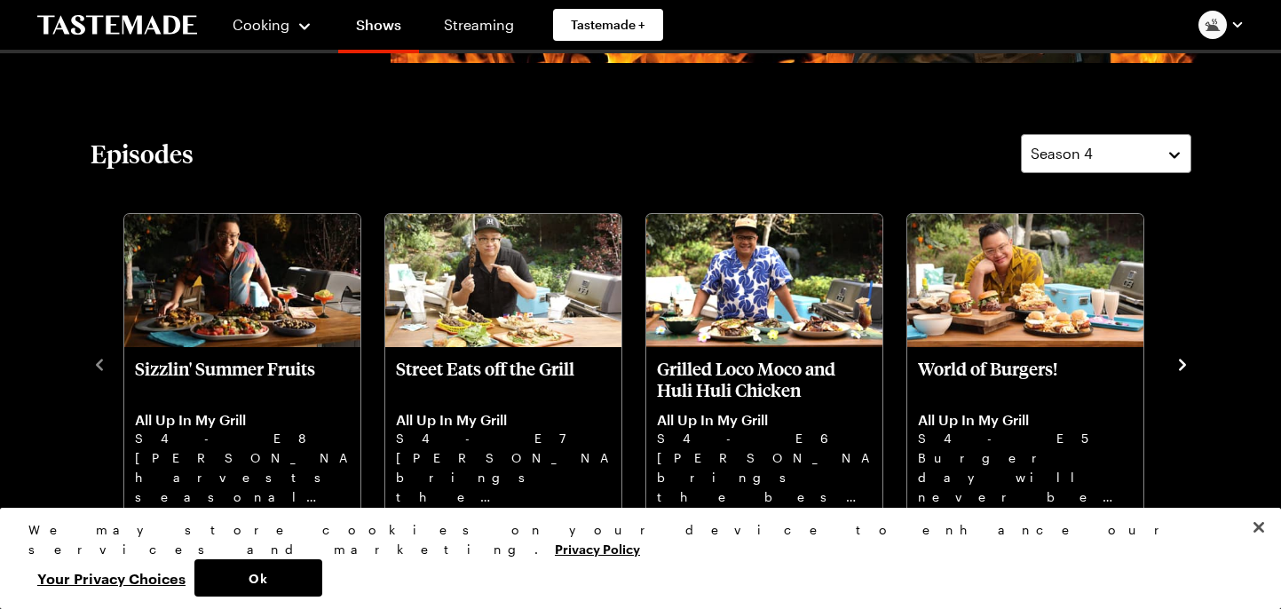
scroll to position [481, 0]
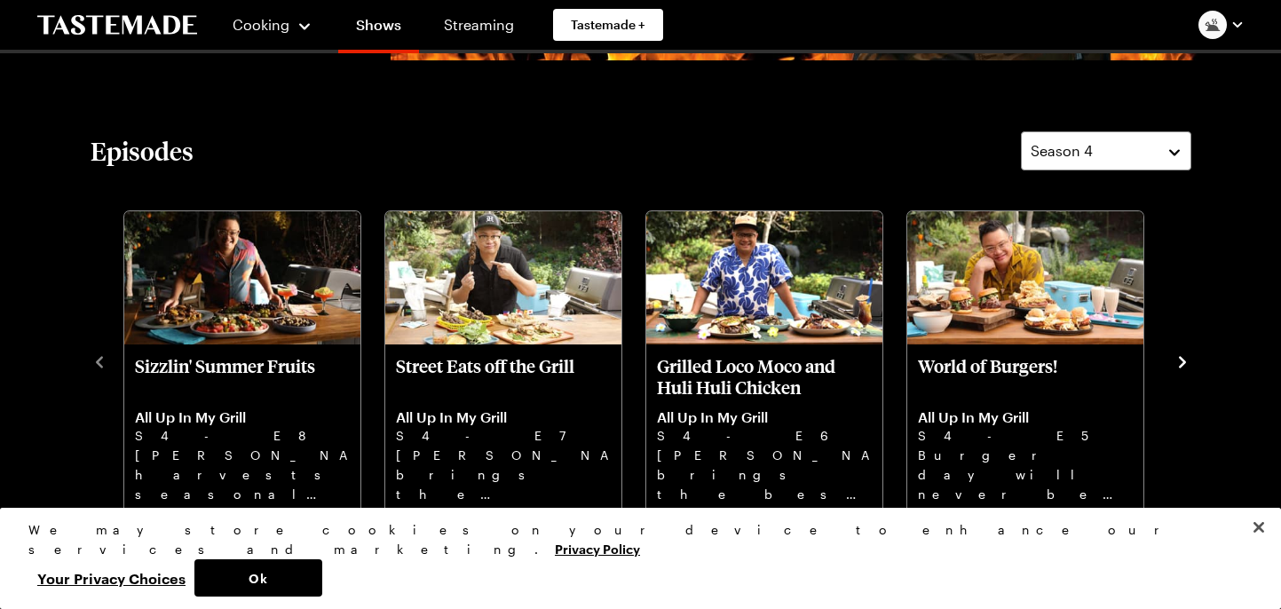
click at [1184, 363] on icon "navigate to next item" at bounding box center [1182, 362] width 7 height 12
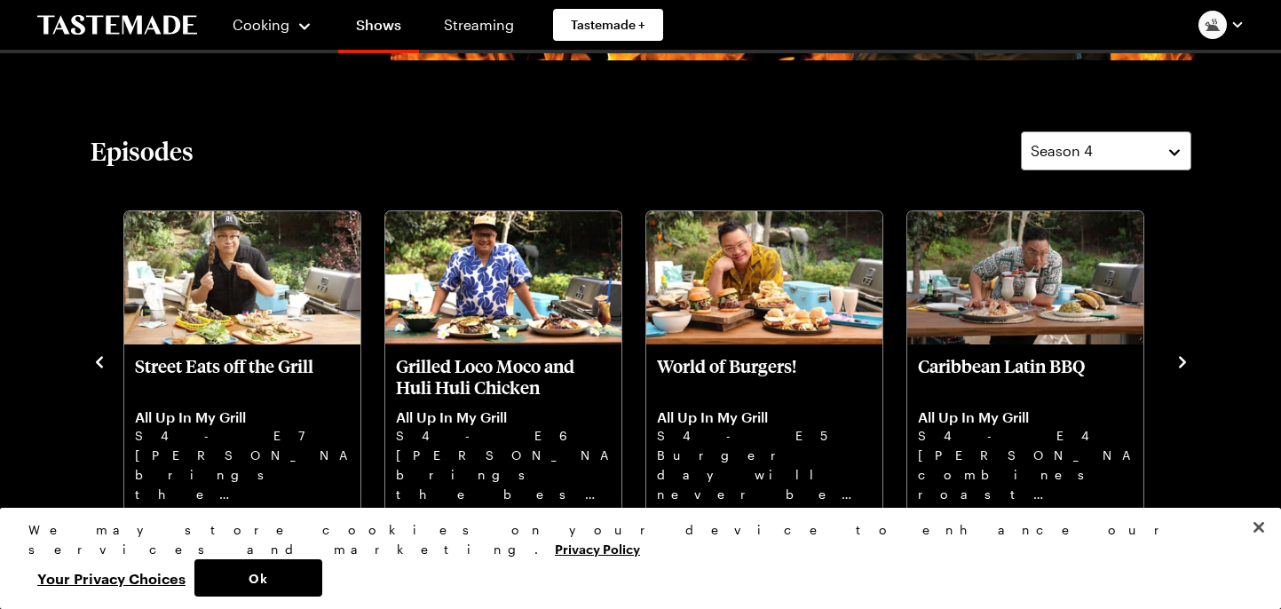
click at [1184, 363] on icon "navigate to next item" at bounding box center [1182, 362] width 7 height 12
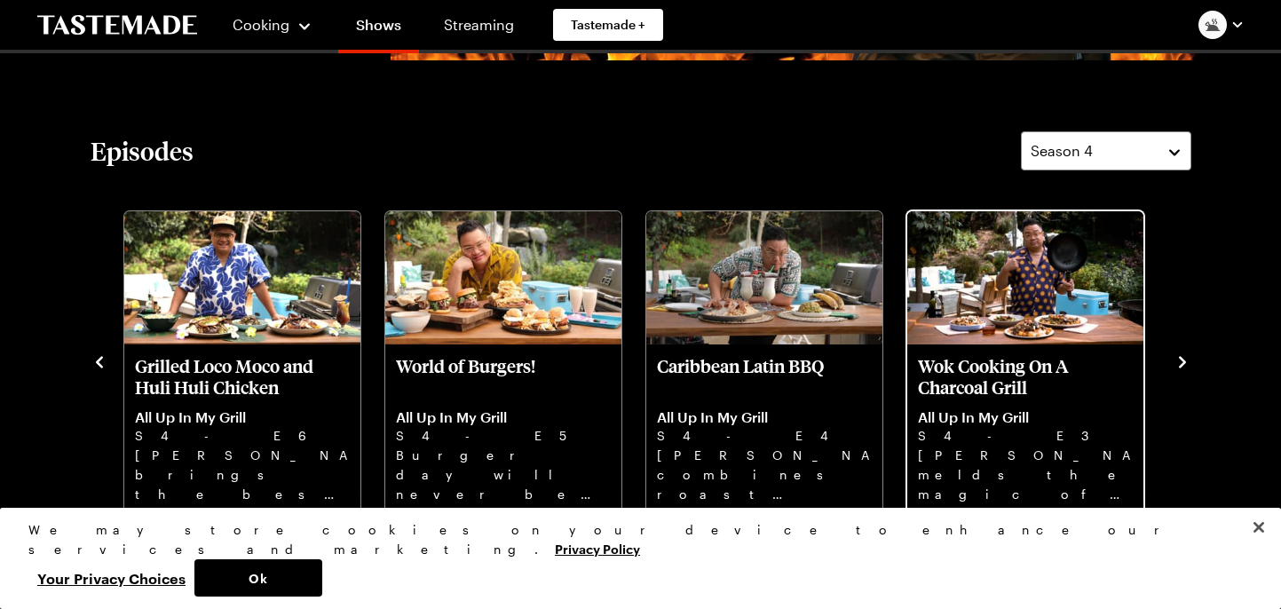
click at [1008, 374] on p "Wok Cooking On A Charcoal Grill" at bounding box center [1025, 376] width 215 height 43
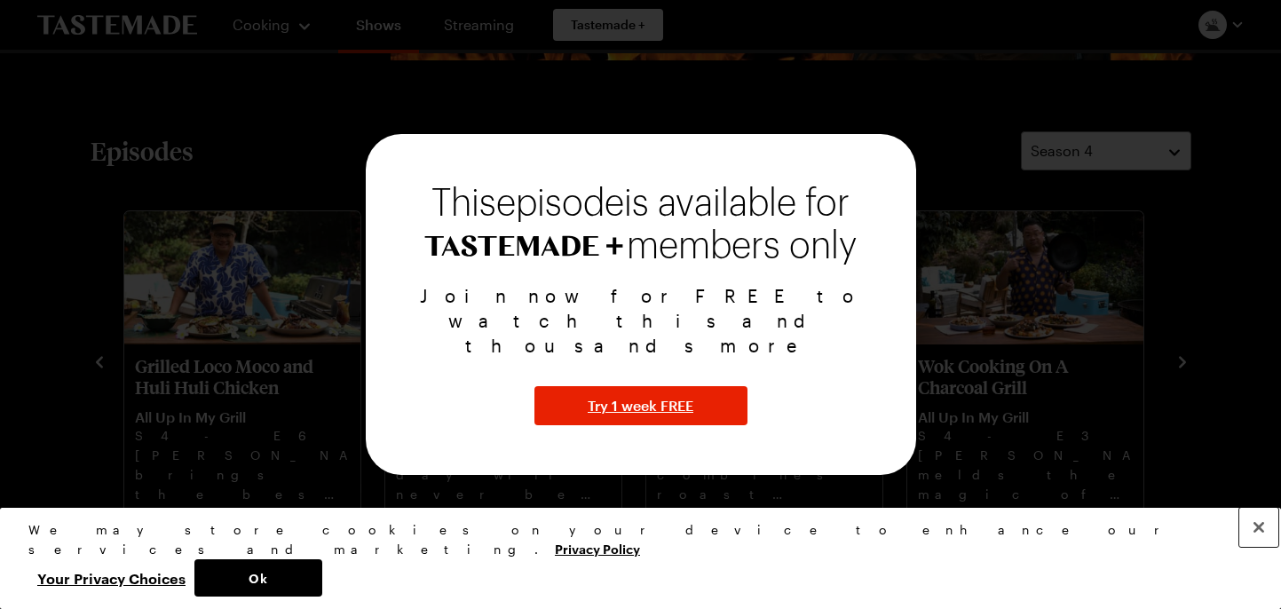
click at [1250, 547] on button "Close" at bounding box center [1258, 527] width 39 height 39
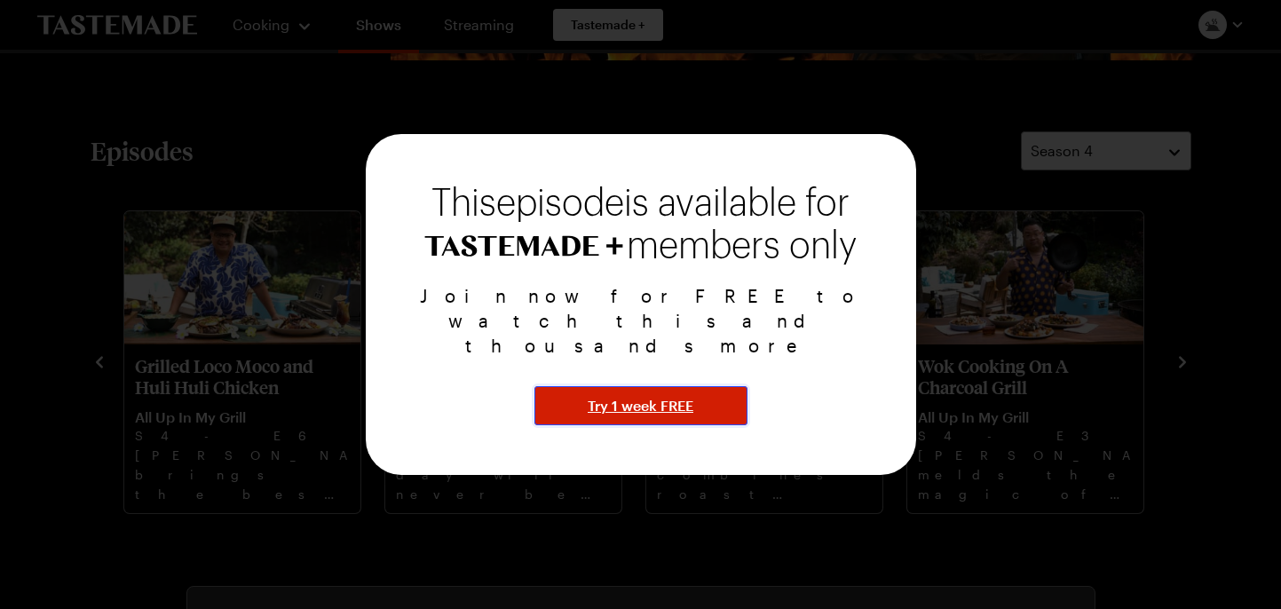
click at [655, 395] on span "Try 1 week FREE" at bounding box center [640, 405] width 106 height 21
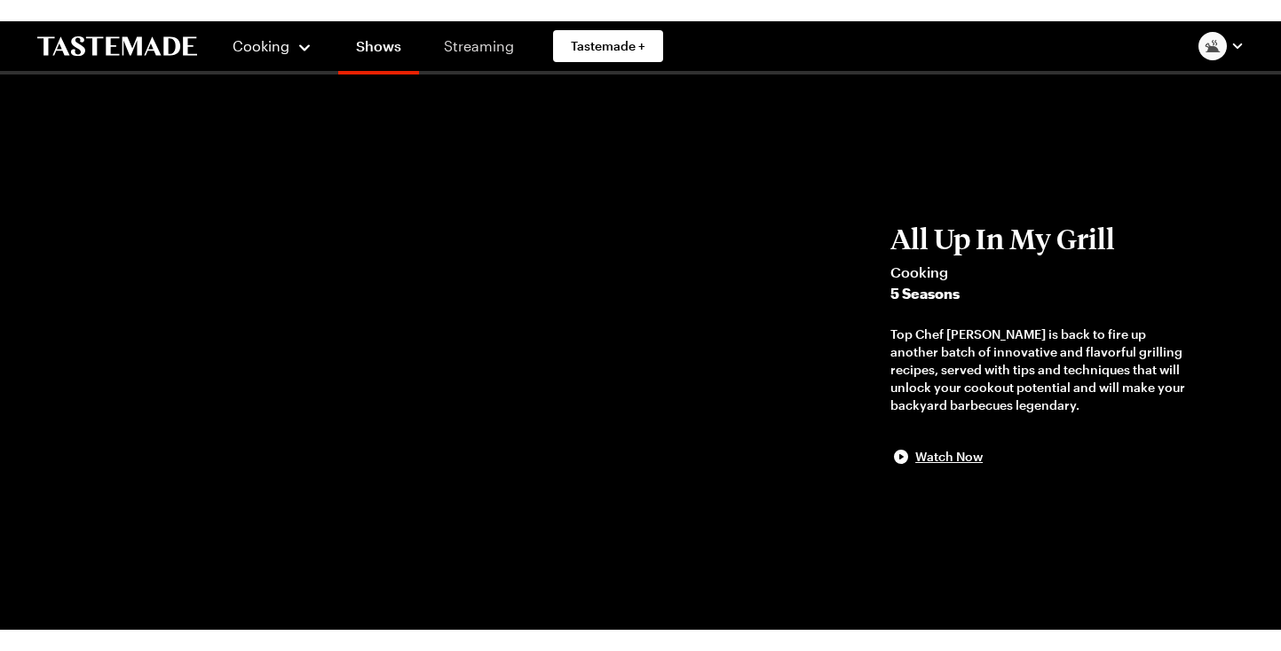
scroll to position [481, 0]
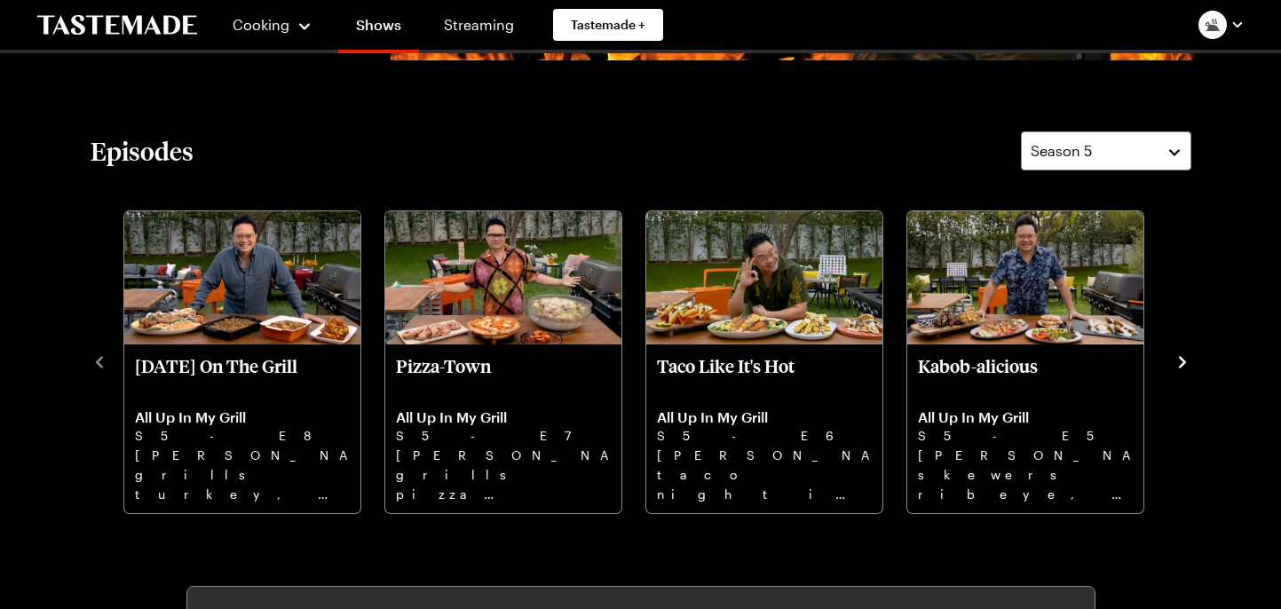
click at [1182, 366] on icon "navigate to next item" at bounding box center [1182, 362] width 7 height 12
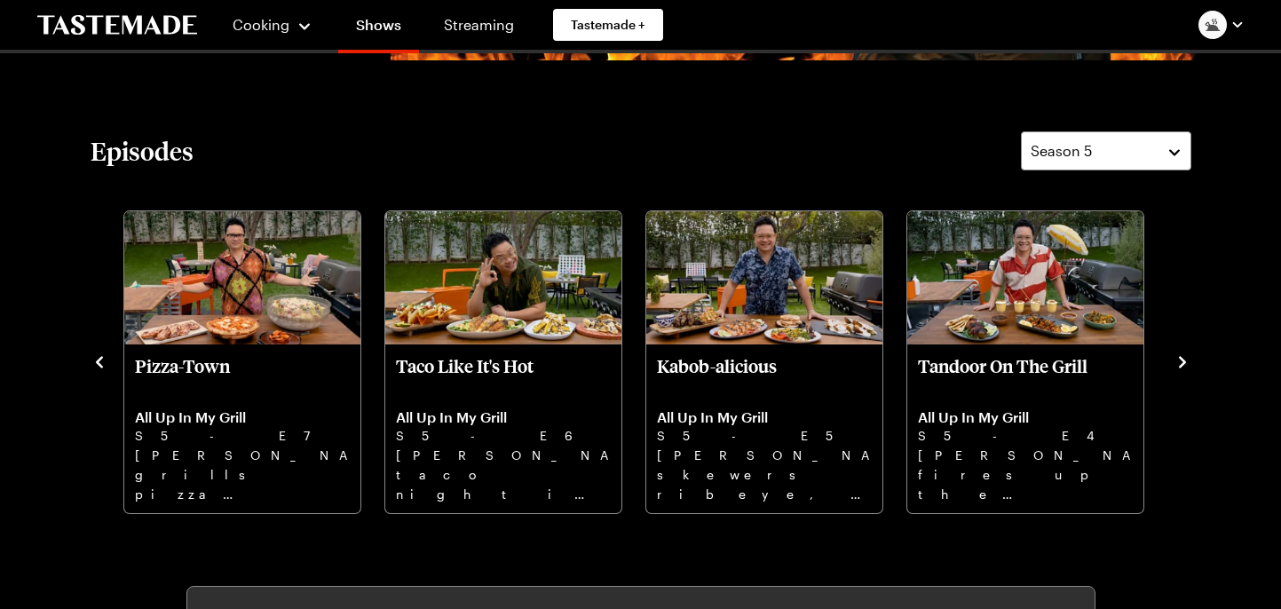
click at [1182, 366] on icon "navigate to next item" at bounding box center [1182, 362] width 7 height 12
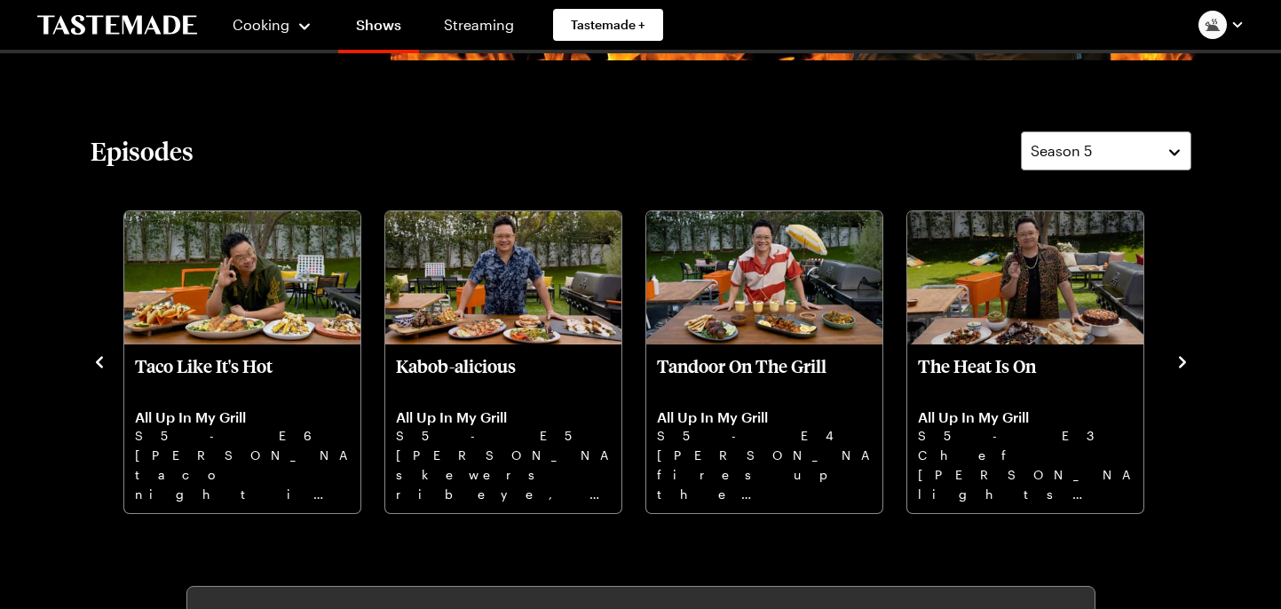
click at [1182, 366] on icon "navigate to next item" at bounding box center [1182, 362] width 7 height 12
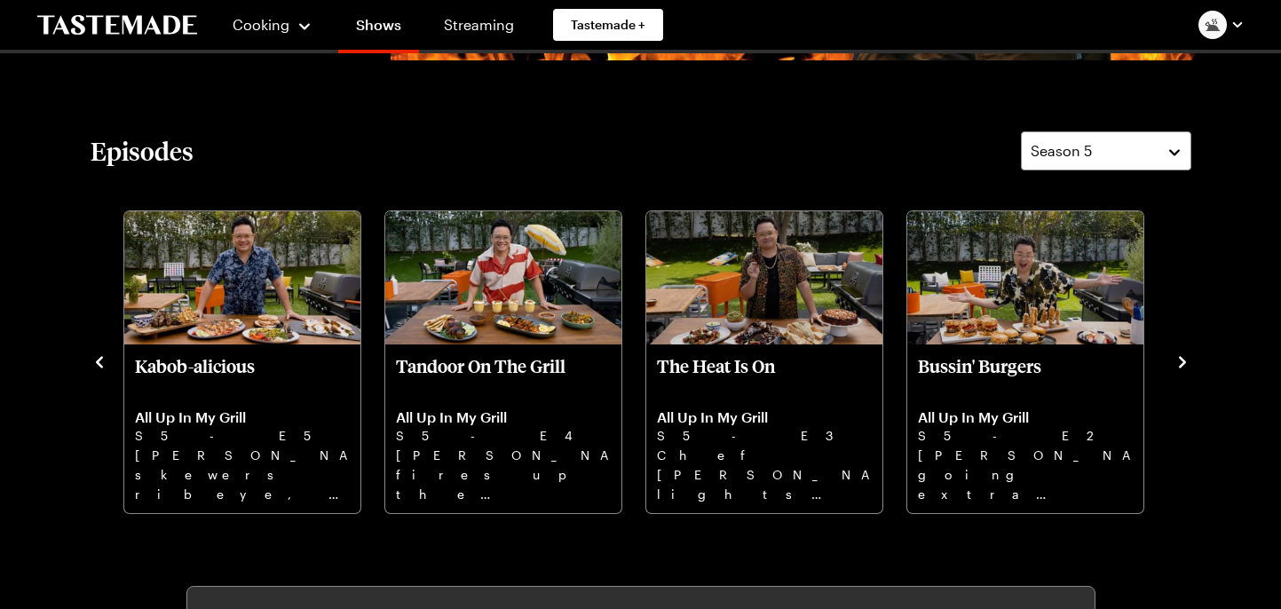
click at [1182, 366] on icon "navigate to next item" at bounding box center [1182, 362] width 7 height 12
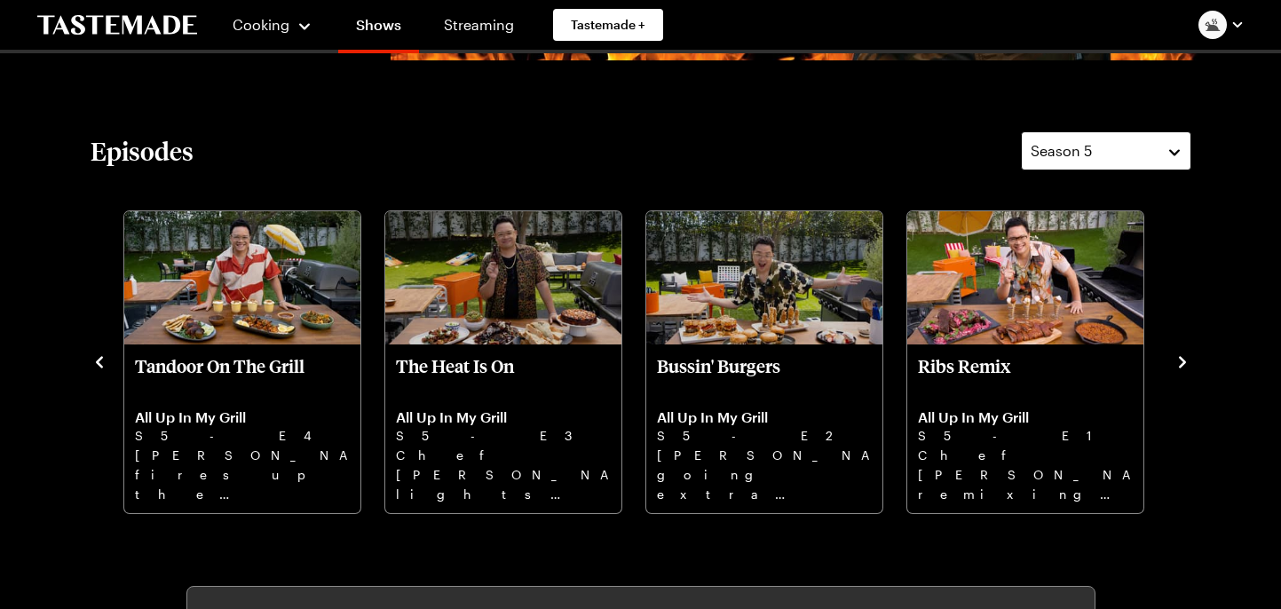
click at [1176, 161] on button "Season 5" at bounding box center [1106, 150] width 170 height 39
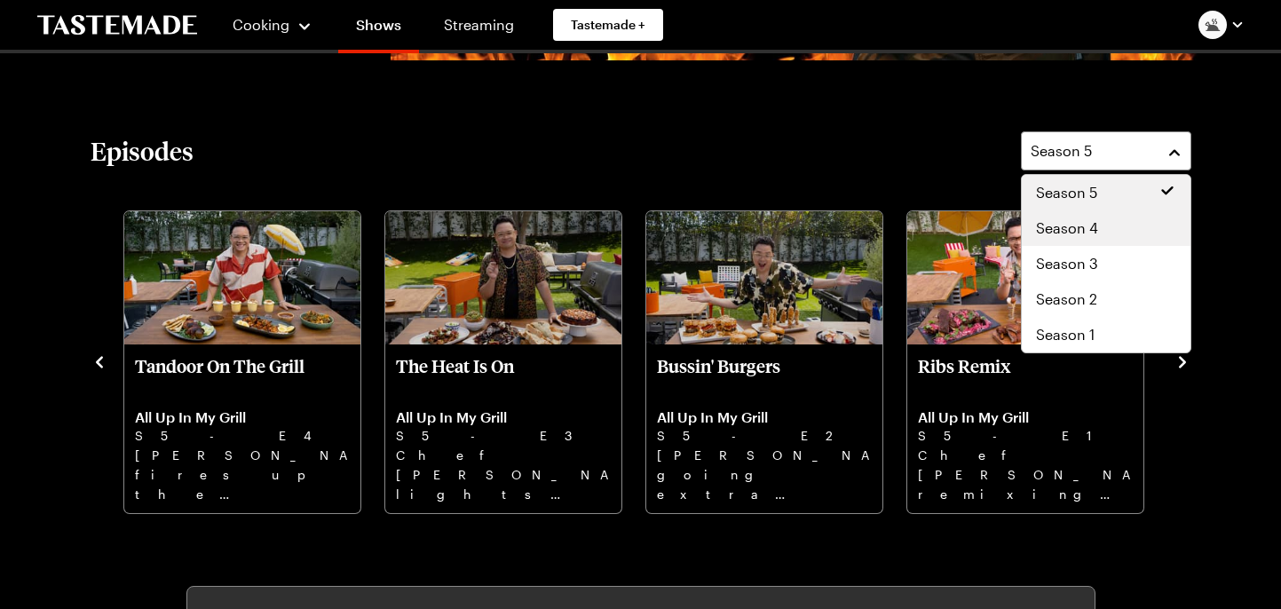
click at [1138, 219] on div "Season 4" at bounding box center [1106, 227] width 140 height 21
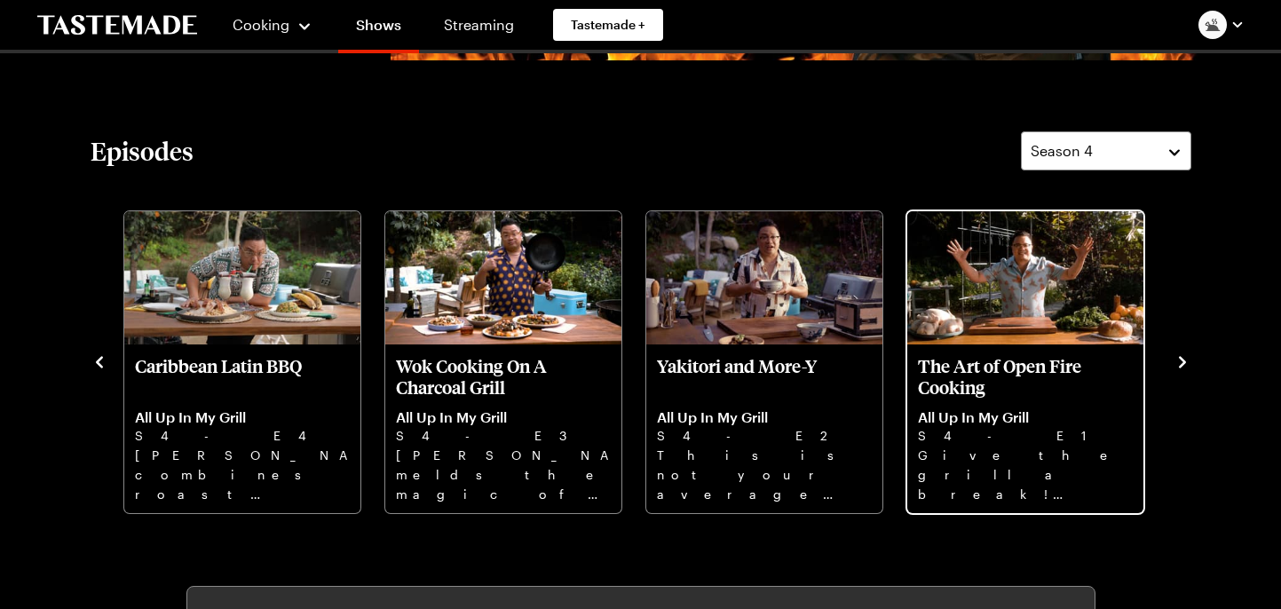
click at [1065, 393] on p "The Art of Open Fire Cooking" at bounding box center [1025, 376] width 215 height 43
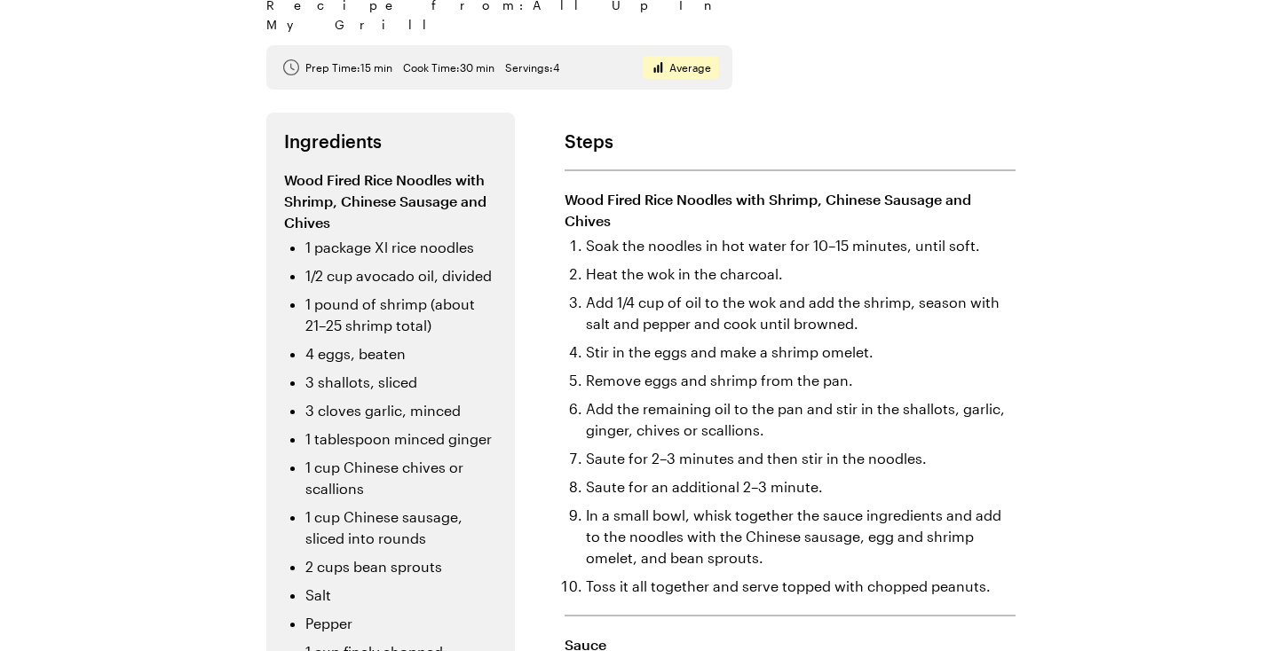
scroll to position [400, 0]
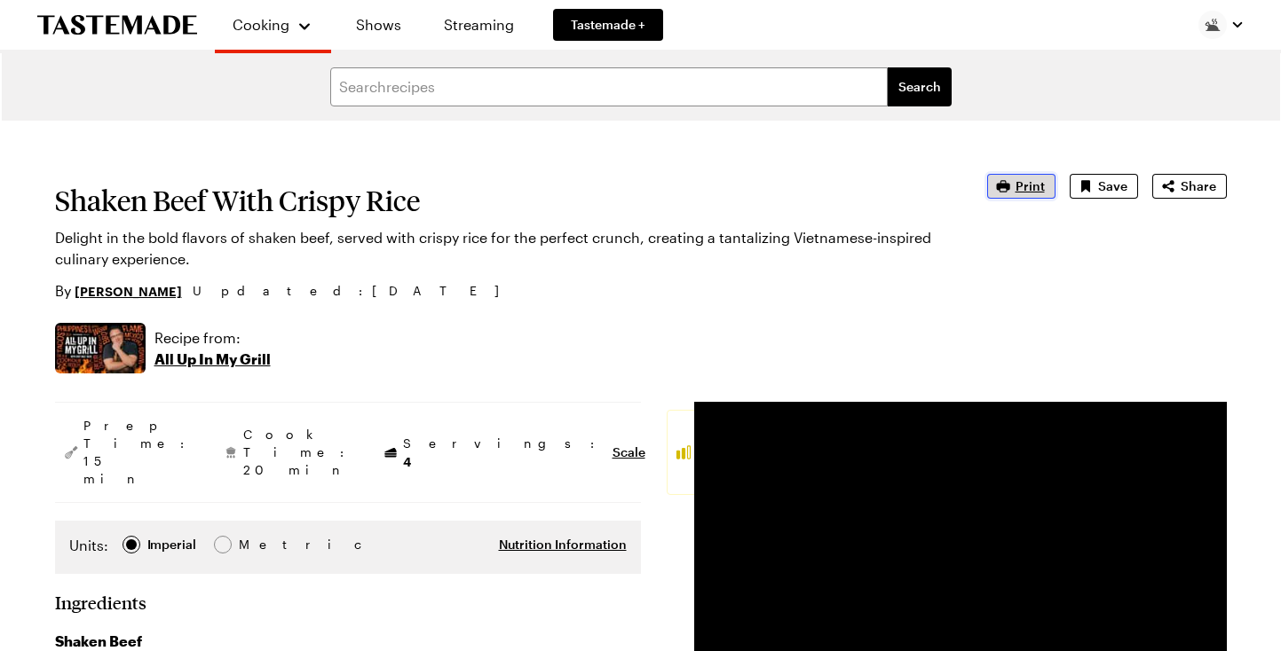
click at [1020, 186] on span "Print" at bounding box center [1029, 186] width 29 height 18
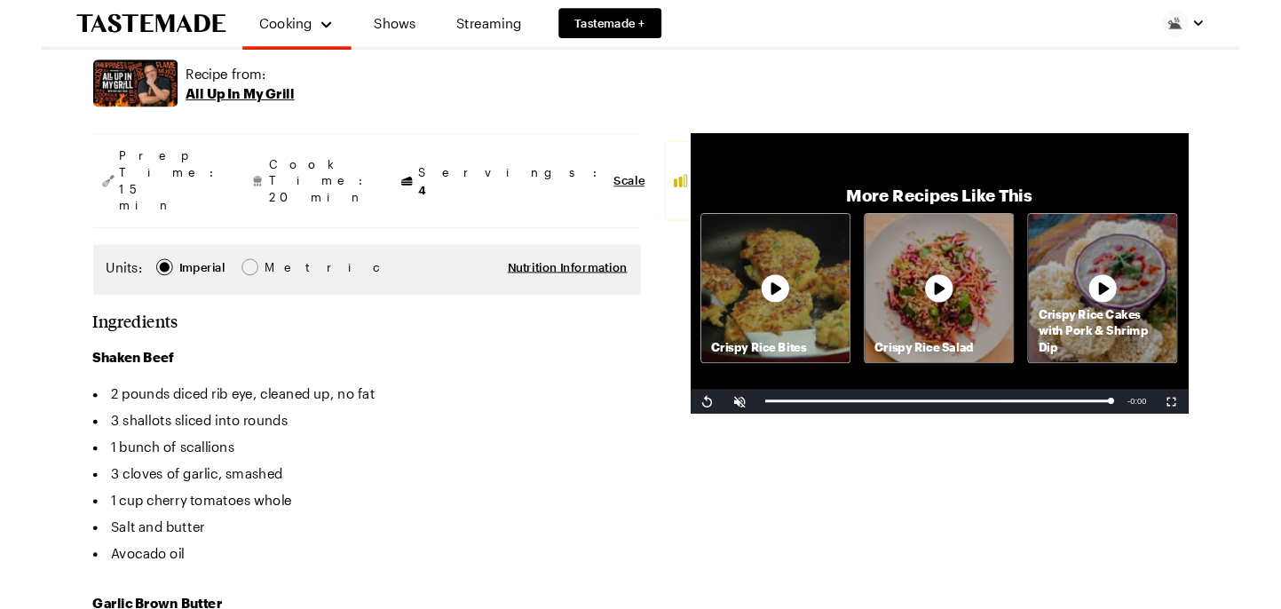
scroll to position [421, 0]
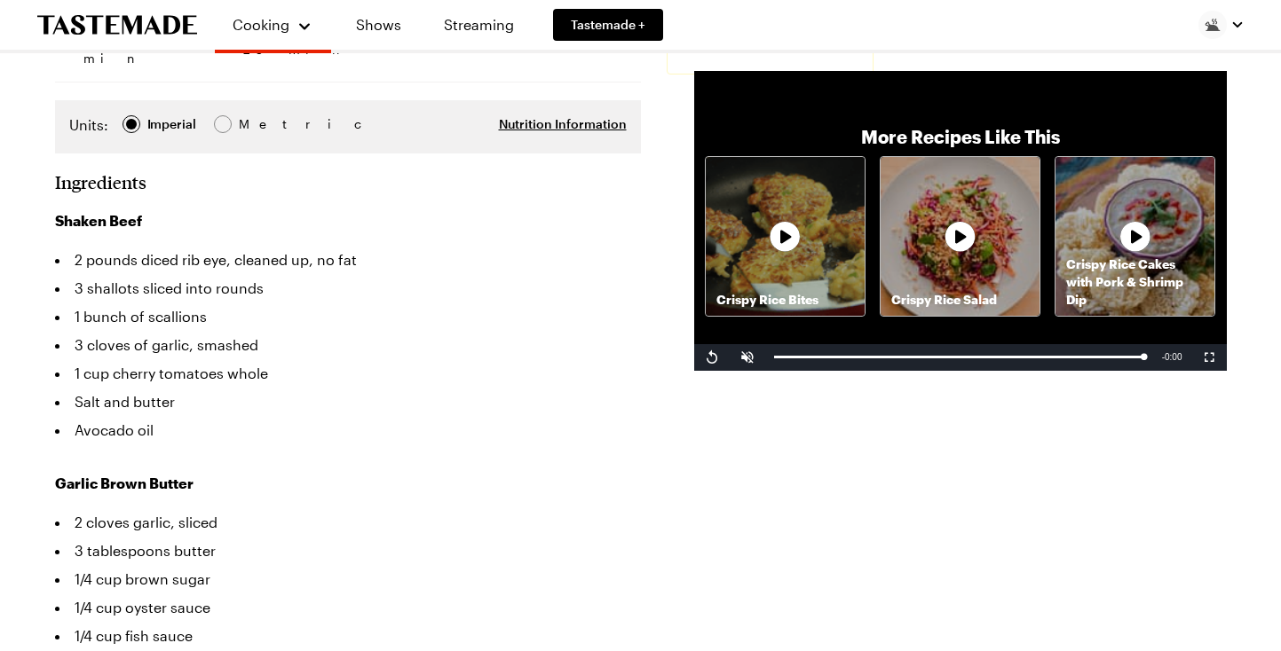
type textarea "x"
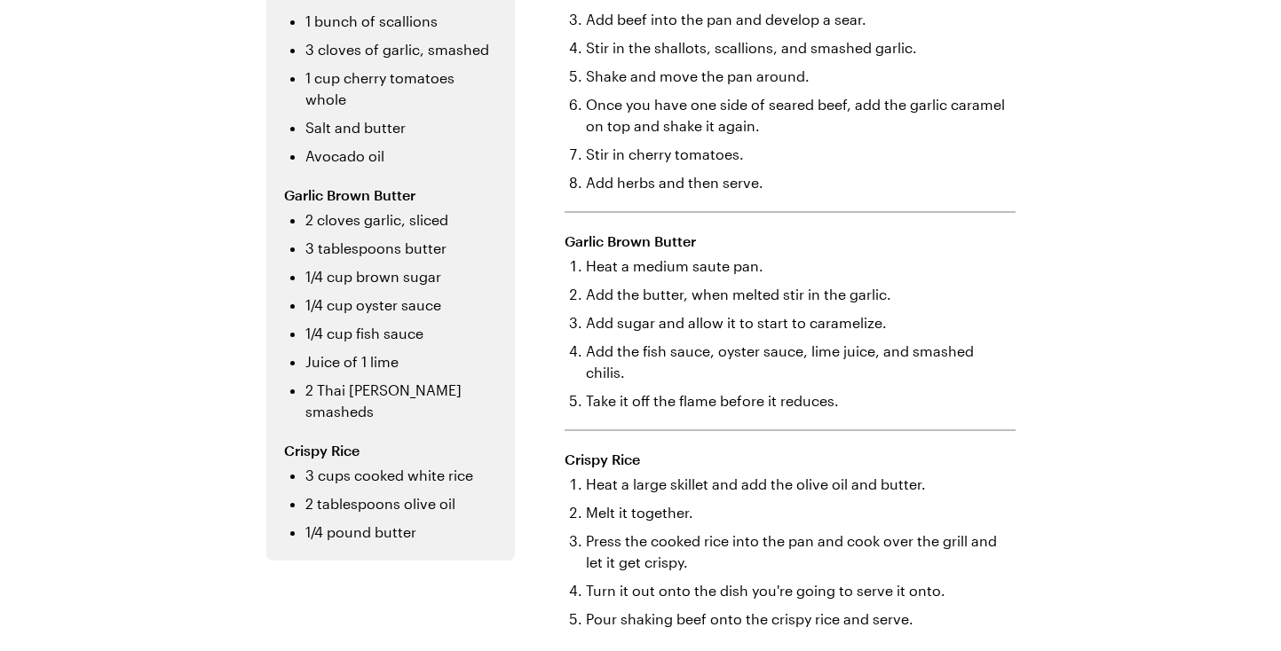
scroll to position [548, 0]
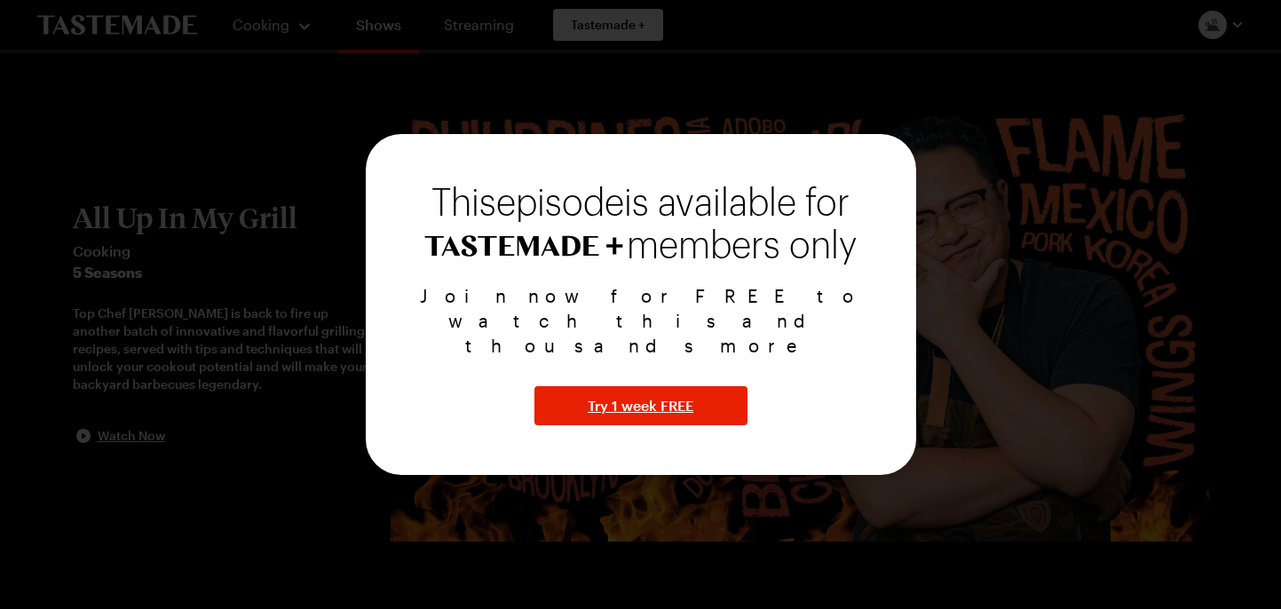
scroll to position [481, 0]
